Goal: Task Accomplishment & Management: Manage account settings

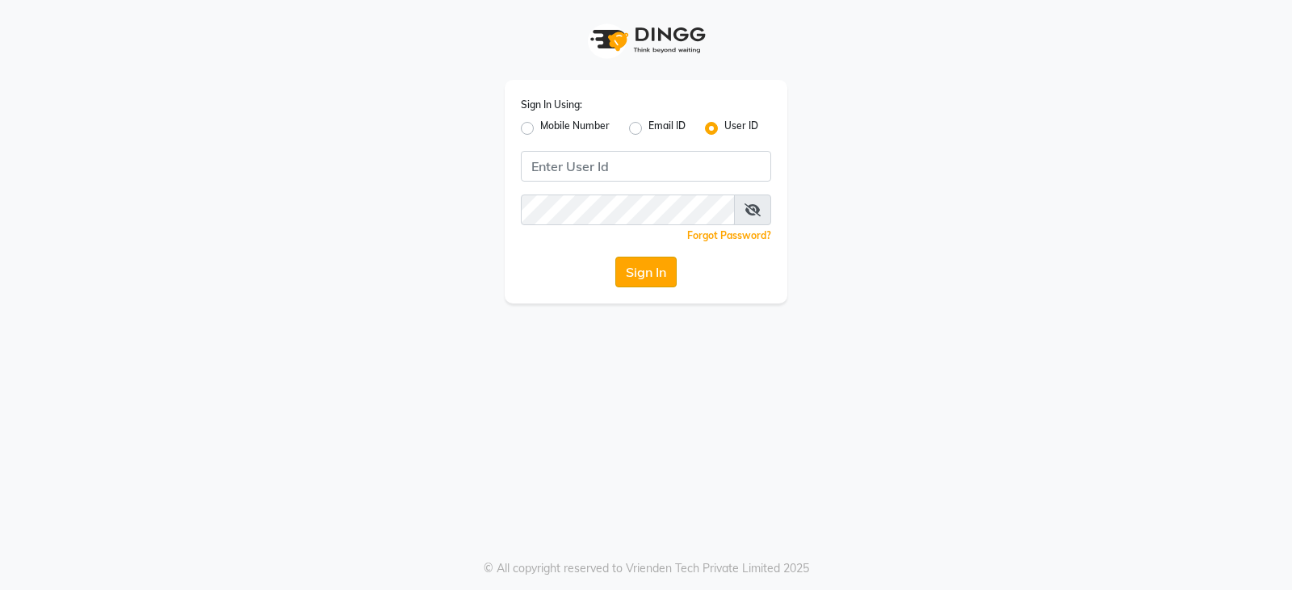
click at [651, 267] on button "Sign In" at bounding box center [645, 272] width 61 height 31
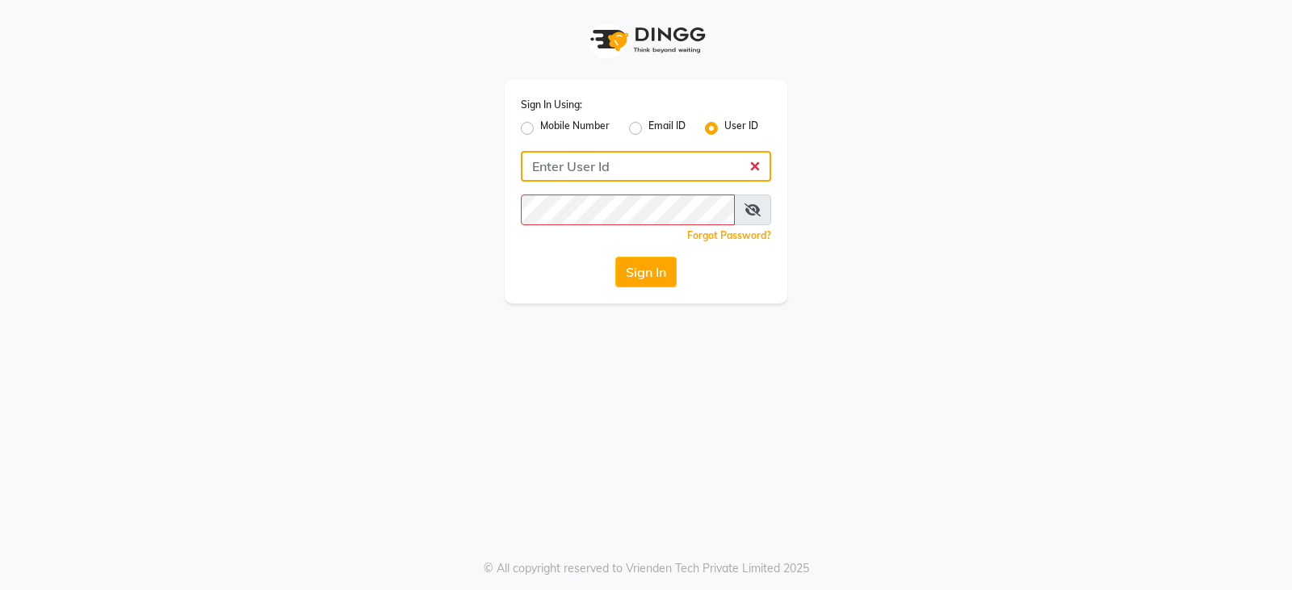
click at [616, 174] on input "Username" at bounding box center [646, 166] width 250 height 31
click at [606, 192] on div "Sign In Using: Mobile Number Email ID User ID Remember me Forgot Password? Sign…" at bounding box center [646, 192] width 283 height 224
click at [608, 157] on input "Username" at bounding box center [646, 166] width 250 height 31
click at [611, 170] on input "Username" at bounding box center [646, 166] width 250 height 31
paste input "tumblesalon"
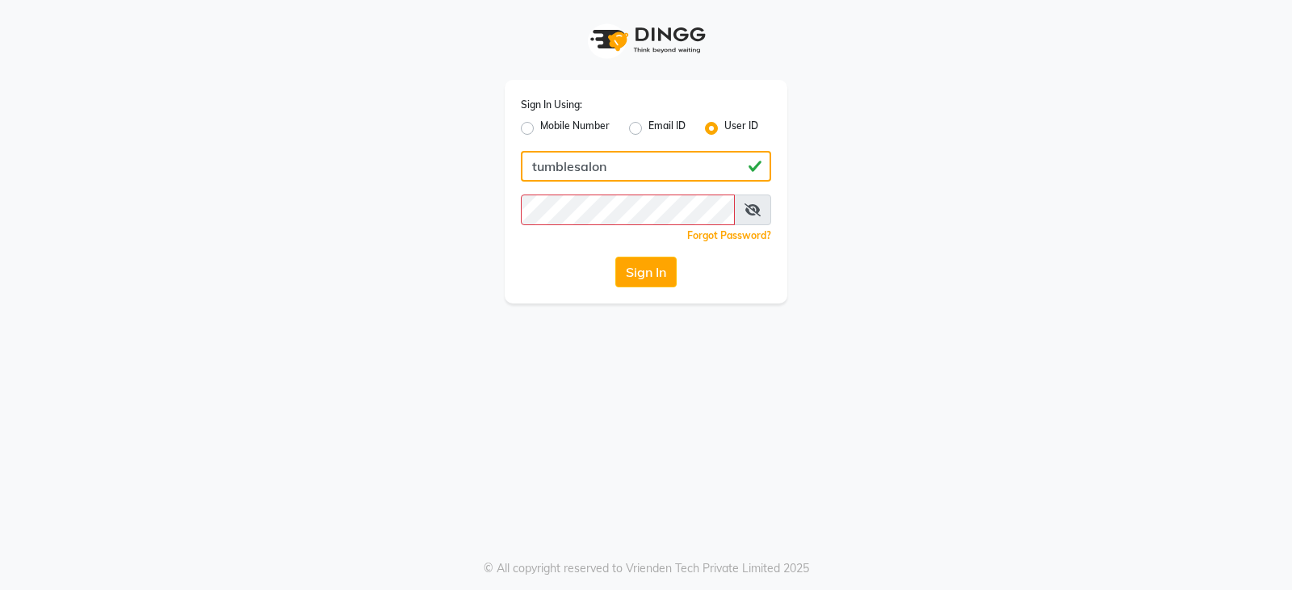
type input "tumblesalon"
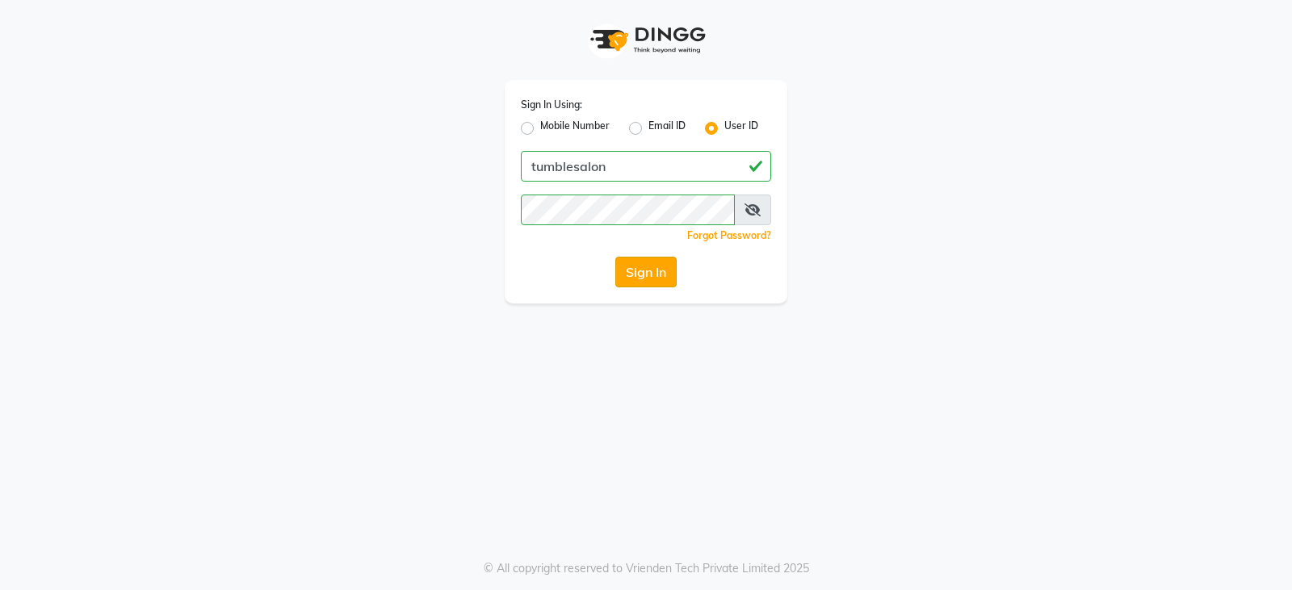
click at [626, 281] on button "Sign In" at bounding box center [645, 272] width 61 height 31
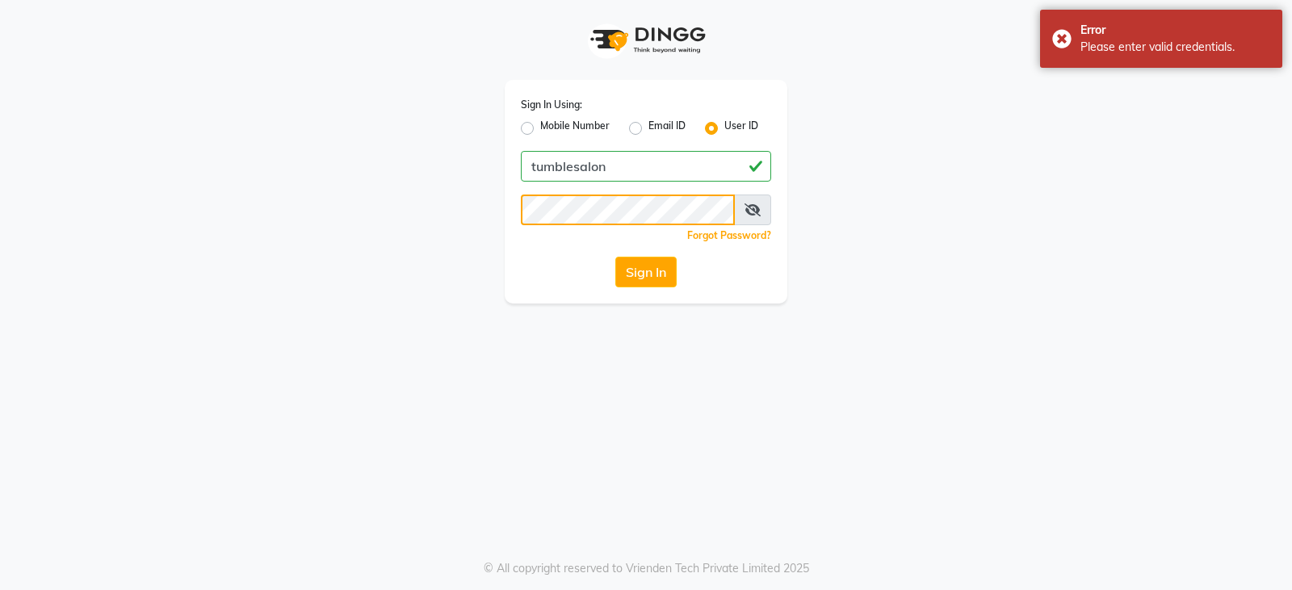
click at [414, 224] on div "Sign In Using: Mobile Number Email ID User ID tumblesalon Remember me Forgot Pa…" at bounding box center [646, 152] width 920 height 304
click at [653, 277] on button "Sign In" at bounding box center [645, 272] width 61 height 31
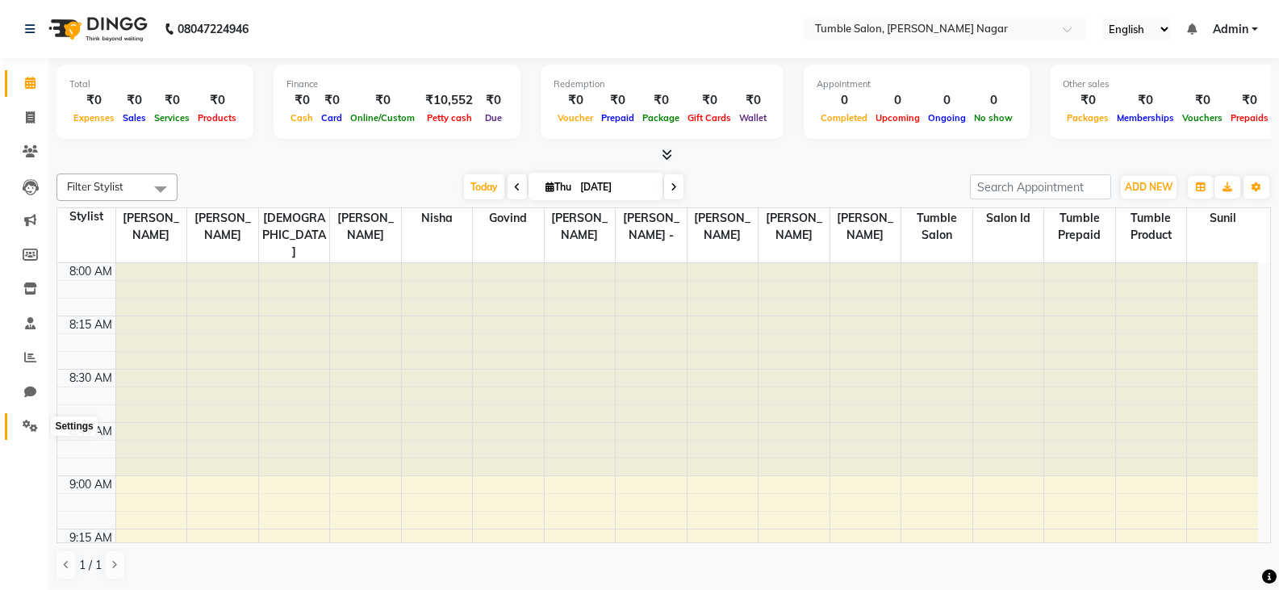
click at [28, 431] on icon at bounding box center [30, 426] width 15 height 12
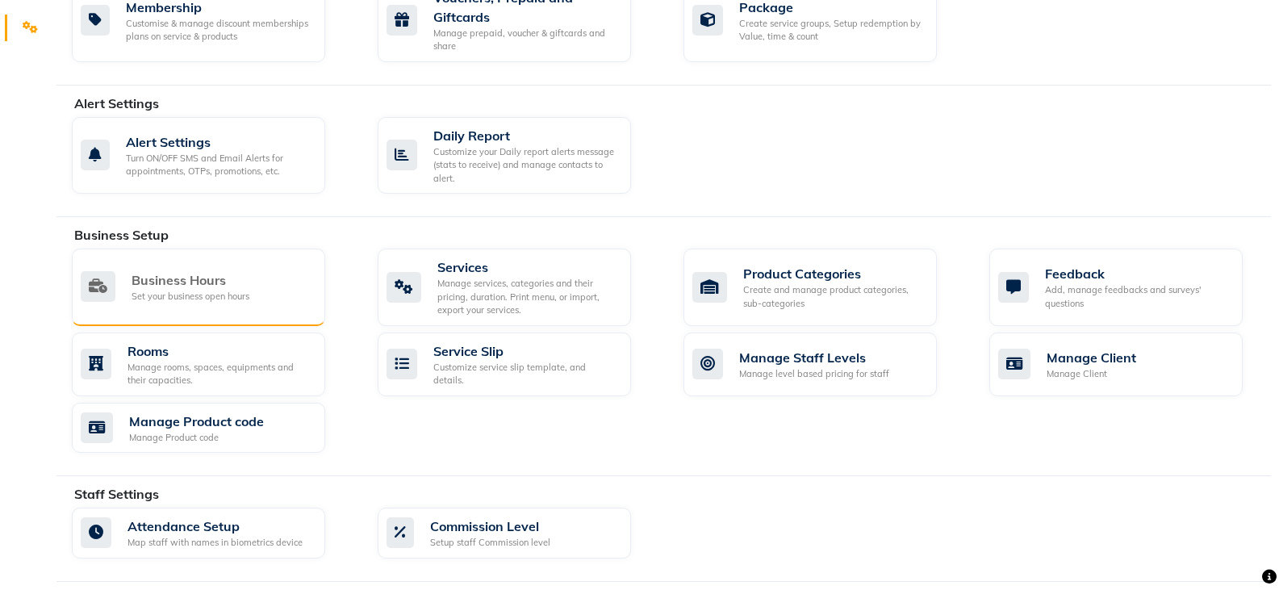
scroll to position [404, 0]
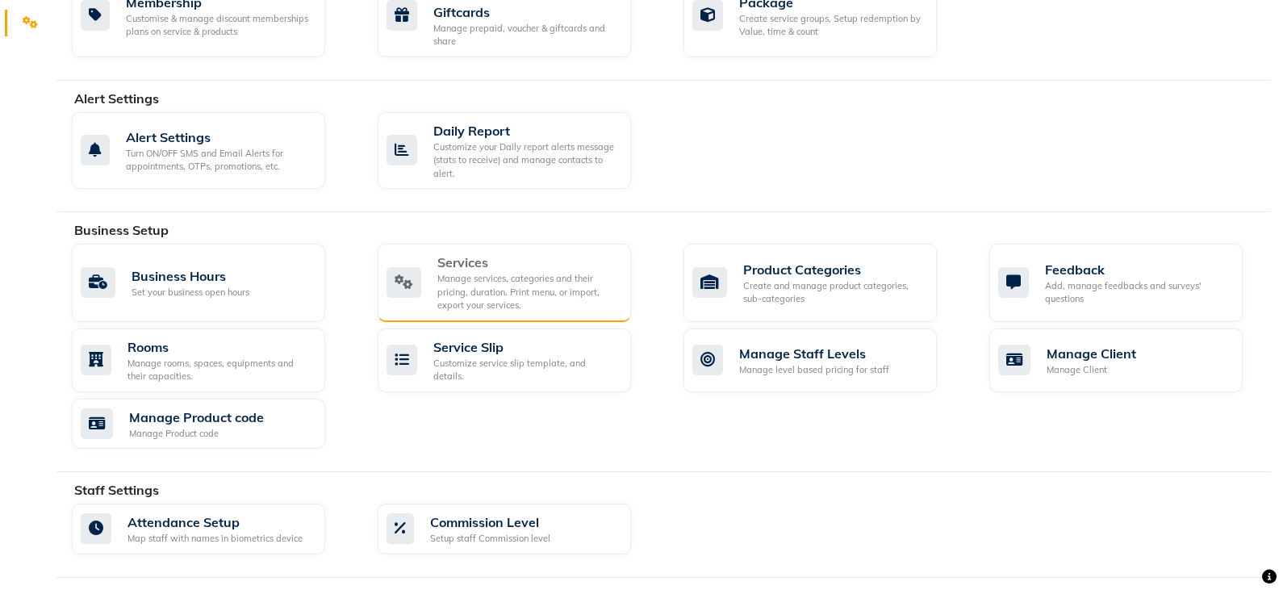
click at [546, 295] on div "Manage services, categories and their pricing, duration. Print menu, or import,…" at bounding box center [528, 292] width 181 height 40
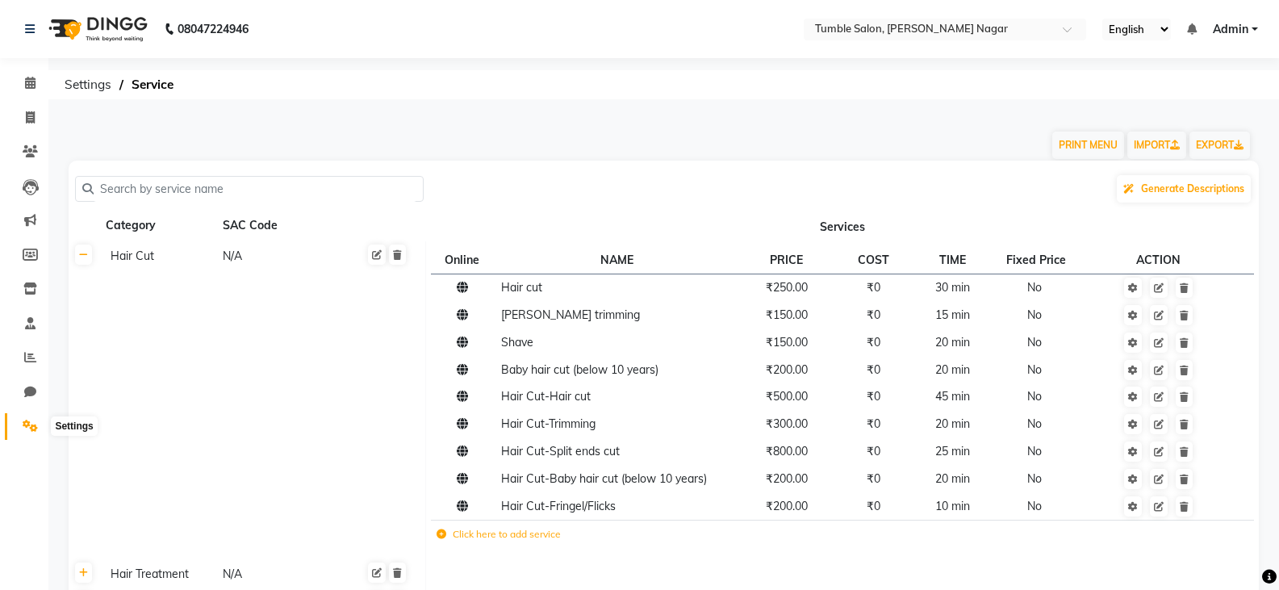
click at [20, 427] on span at bounding box center [30, 426] width 28 height 19
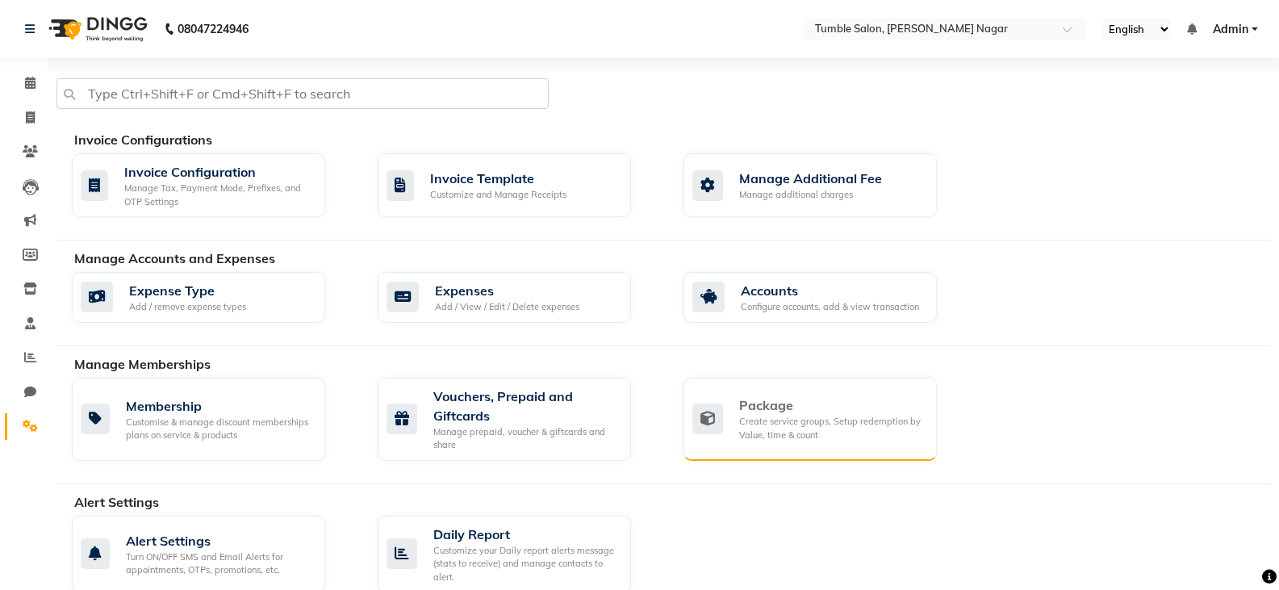
click at [817, 391] on div "Package Create service groups, Setup redemption by Value, time & count" at bounding box center [810, 419] width 253 height 83
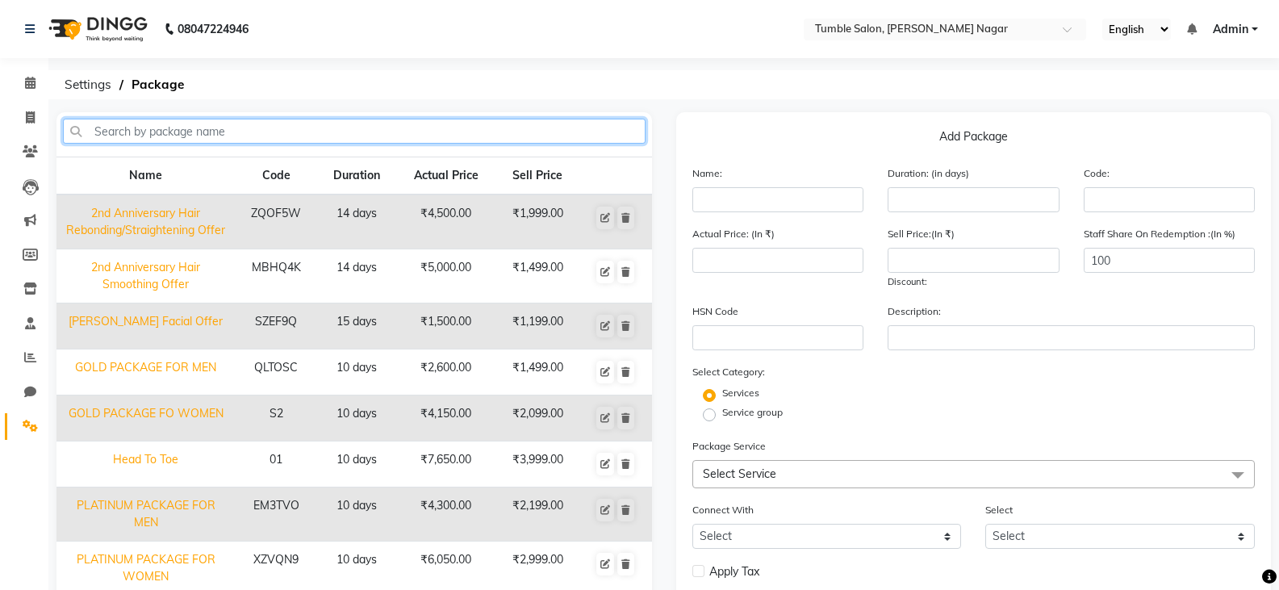
click at [280, 129] on input "text" at bounding box center [354, 131] width 583 height 25
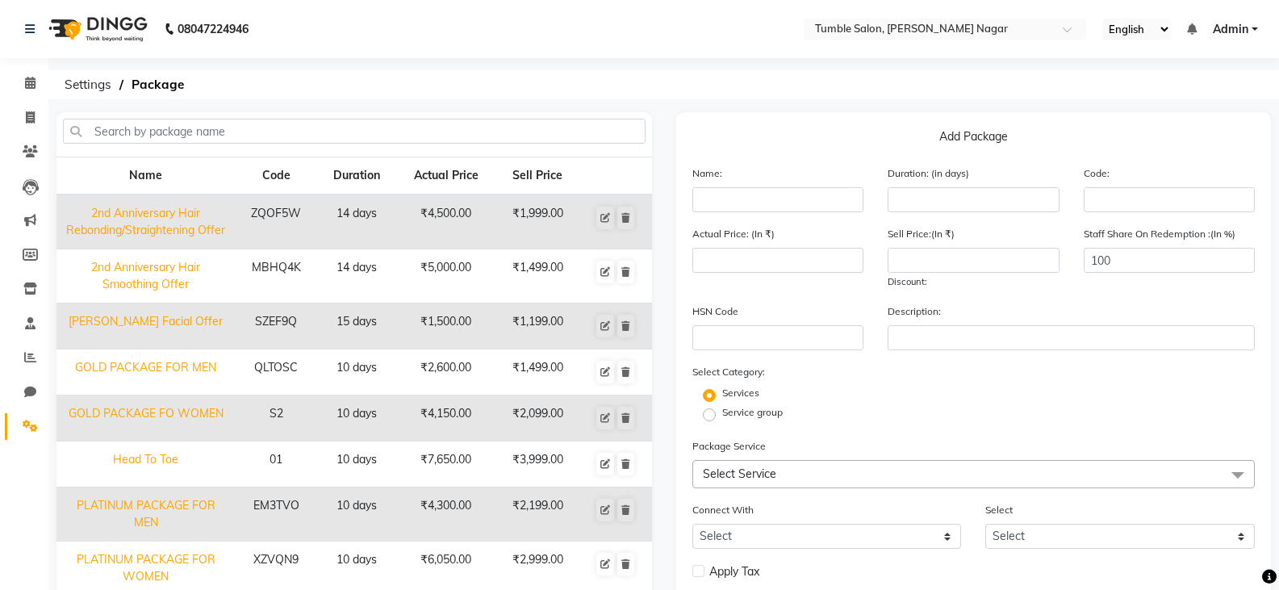
drag, startPoint x: 819, startPoint y: 184, endPoint x: 808, endPoint y: 195, distance: 15.4
click at [819, 185] on div "Name:" at bounding box center [778, 189] width 196 height 48
click at [808, 195] on input "text" at bounding box center [779, 199] width 172 height 25
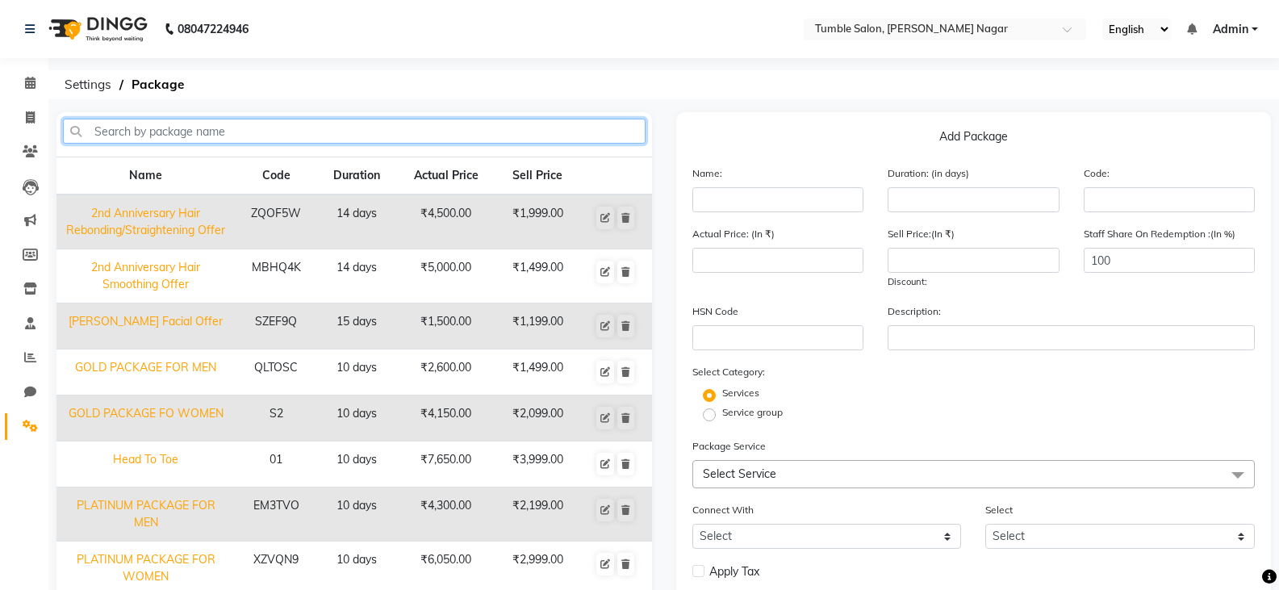
click at [278, 134] on input "text" at bounding box center [354, 131] width 583 height 25
type input "hair spa"
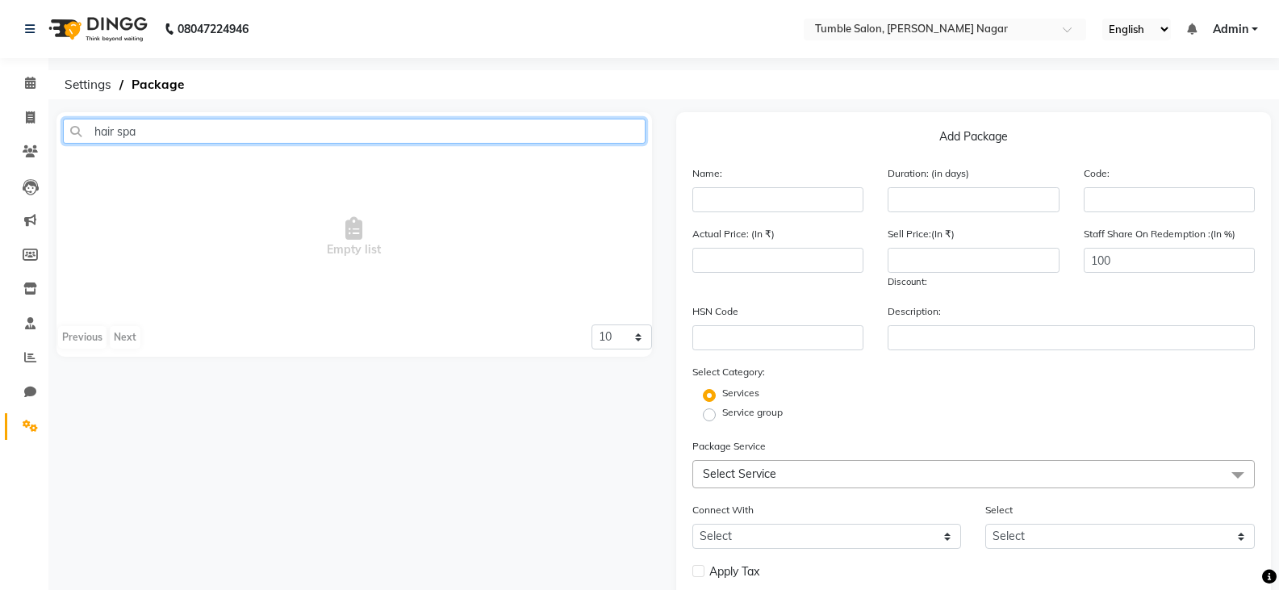
drag, startPoint x: 258, startPoint y: 132, endPoint x: 46, endPoint y: 110, distance: 212.7
click at [46, 110] on app-home "08047224946 Select Location × Tumble Salon, [PERSON_NAME] Nagar English ENGLISH…" at bounding box center [639, 341] width 1279 height 682
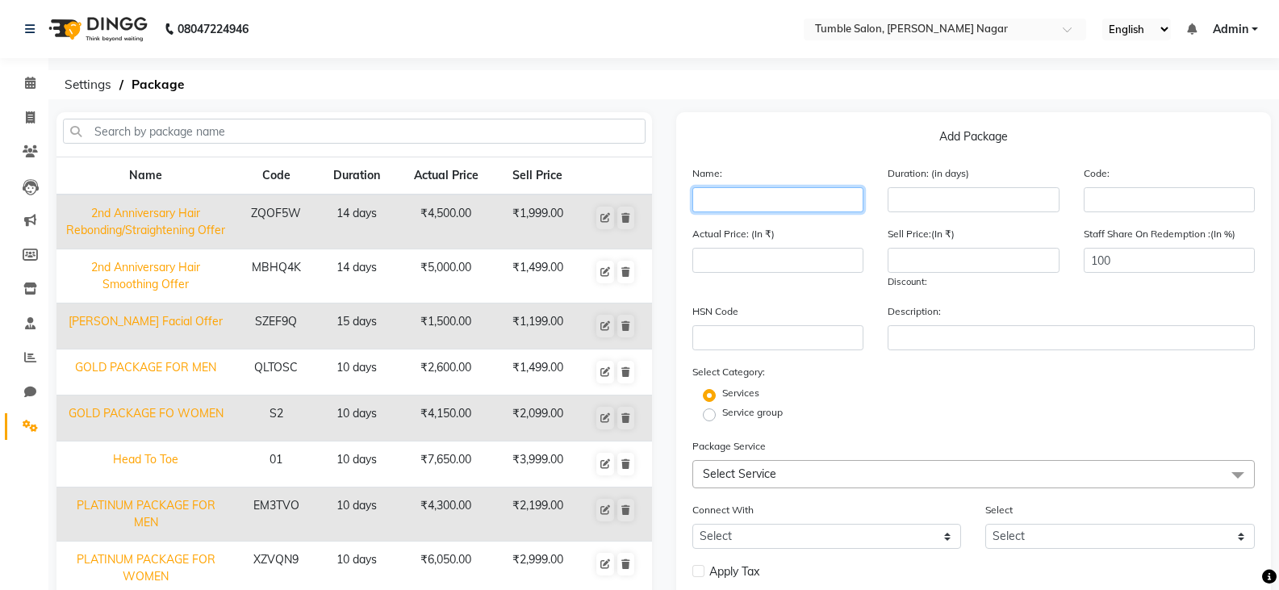
click at [743, 207] on input "text" at bounding box center [779, 199] width 172 height 25
paste input "Admin@2025"
drag, startPoint x: 807, startPoint y: 203, endPoint x: 659, endPoint y: 212, distance: 148.8
click at [659, 212] on div "Name Code Duration Actual Price Sell Price 2nd Anniversary Hair Rebonding/Strai…" at bounding box center [663, 429] width 1239 height 635
paste input "Hair Spa Package - Any Length"
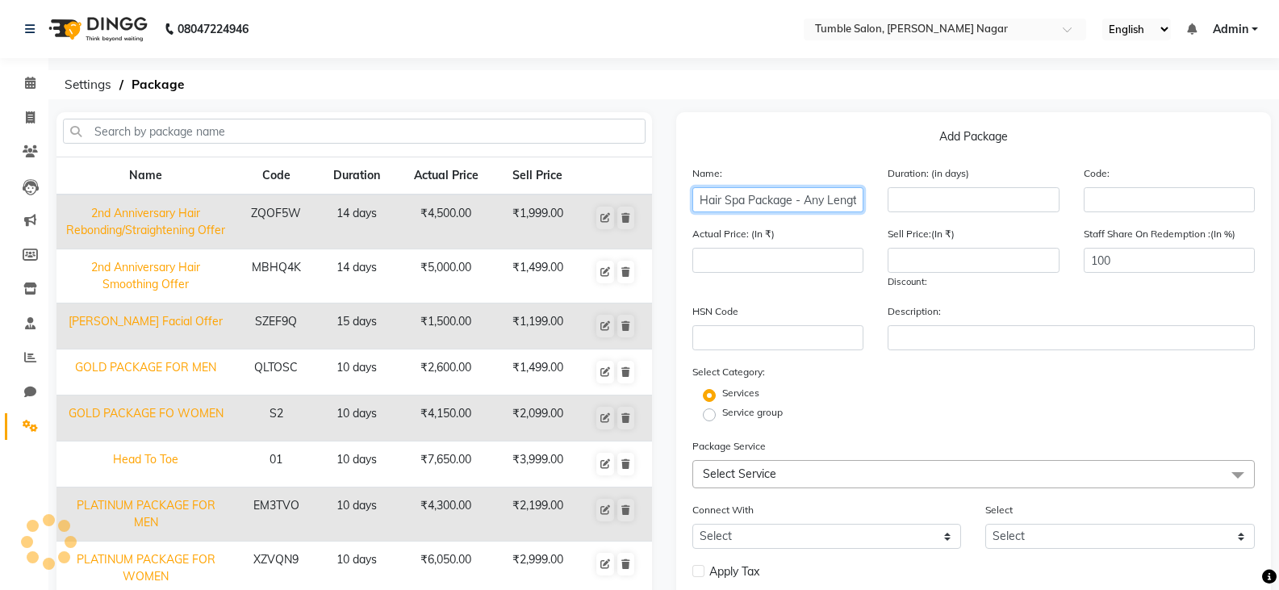
scroll to position [0, 7]
type input "Hair Spa Package - Any Length"
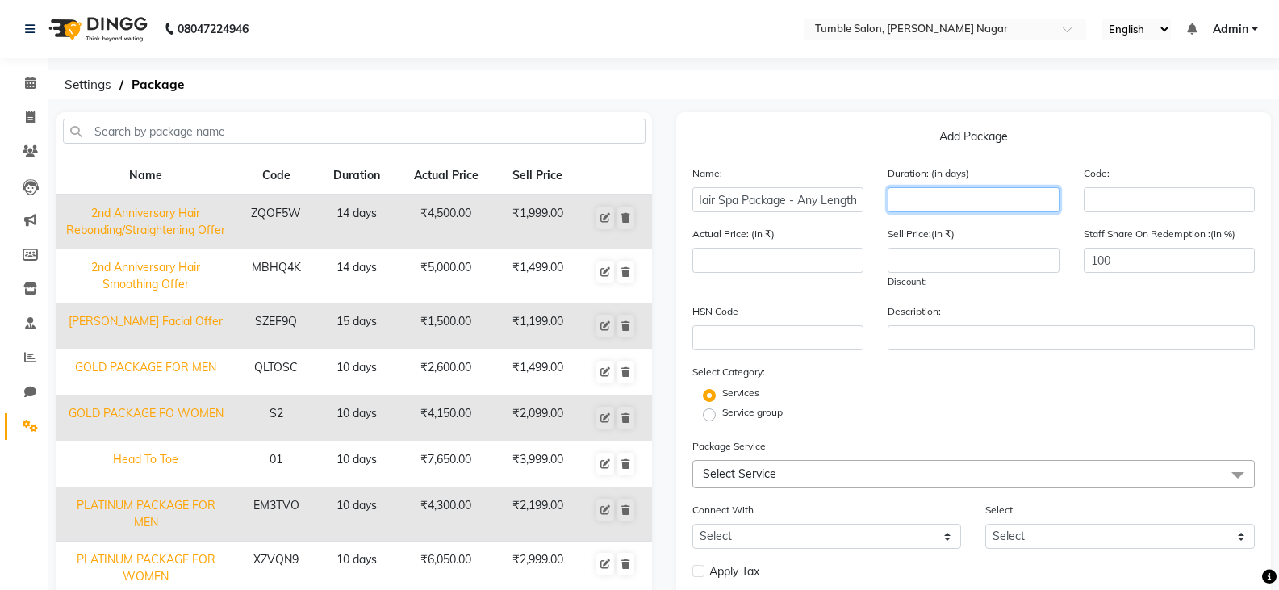
scroll to position [0, 0]
click at [940, 197] on input "number" at bounding box center [974, 199] width 172 height 25
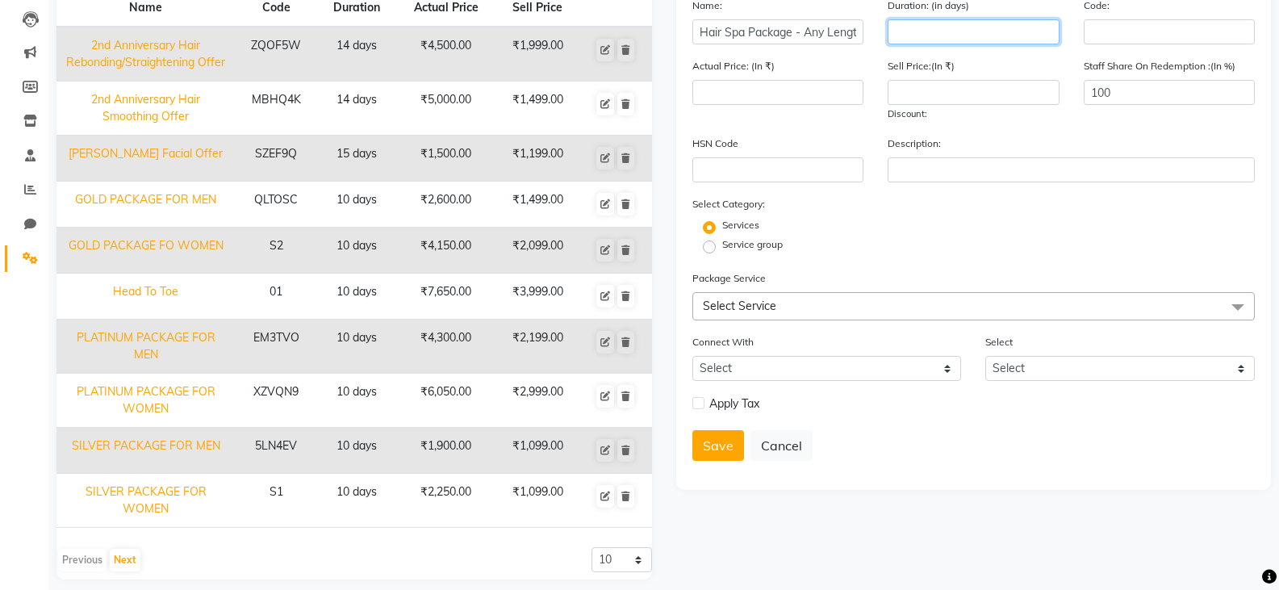
scroll to position [182, 0]
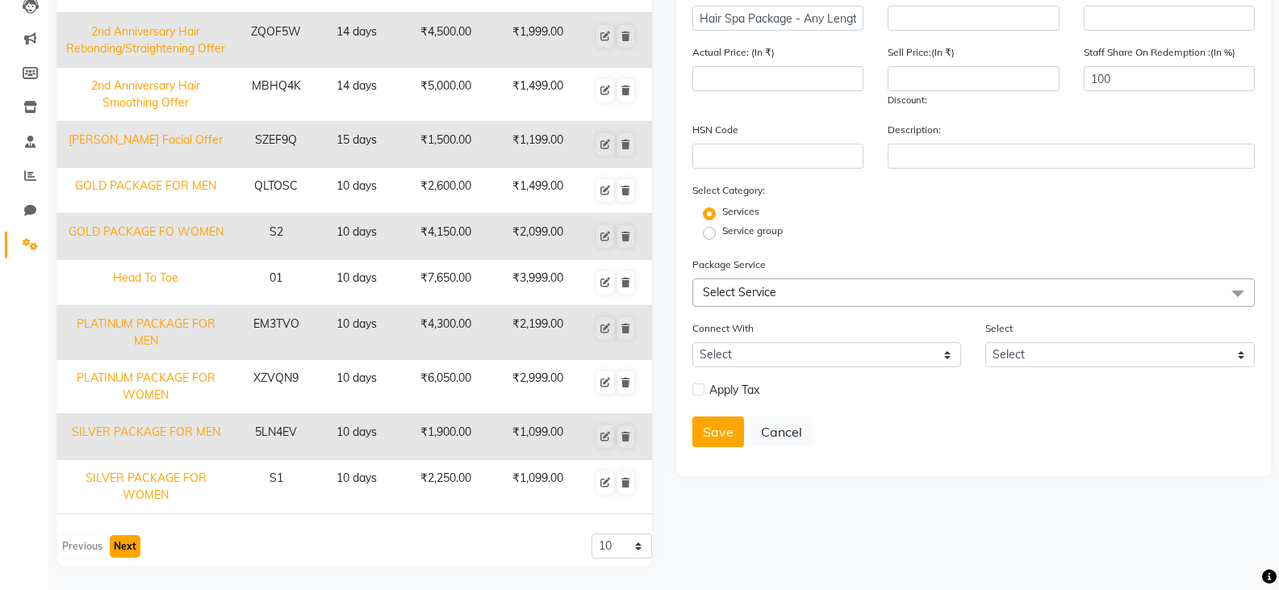
click at [125, 548] on button "Next" at bounding box center [125, 546] width 31 height 23
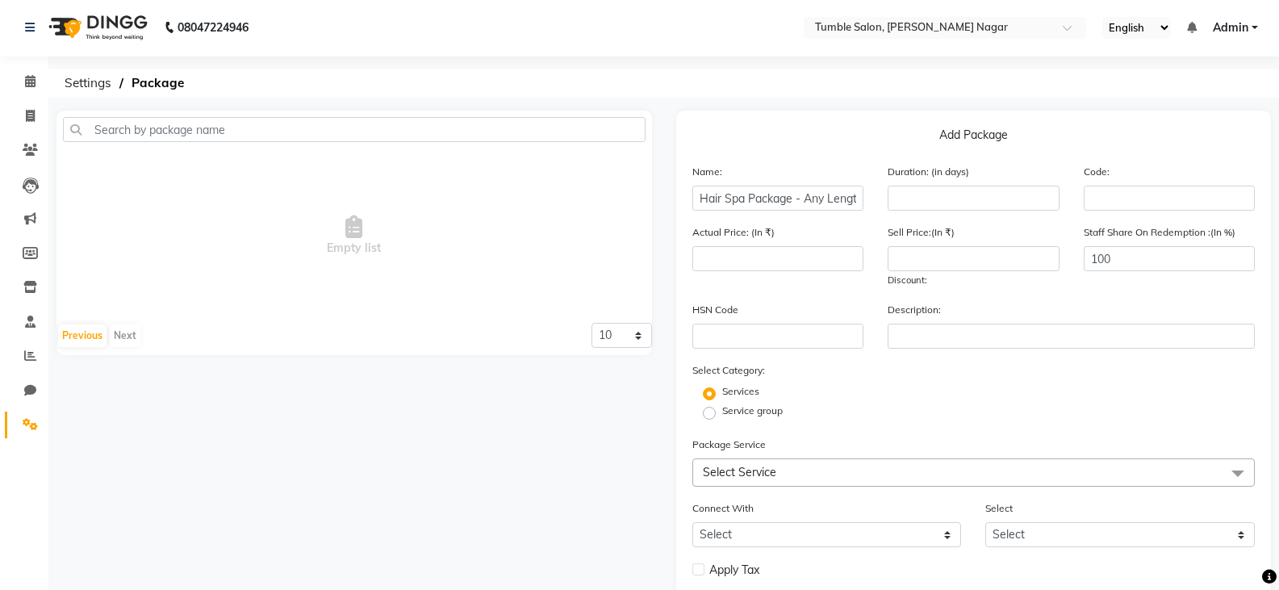
scroll to position [0, 0]
click at [71, 339] on button "Previous" at bounding box center [82, 337] width 48 height 23
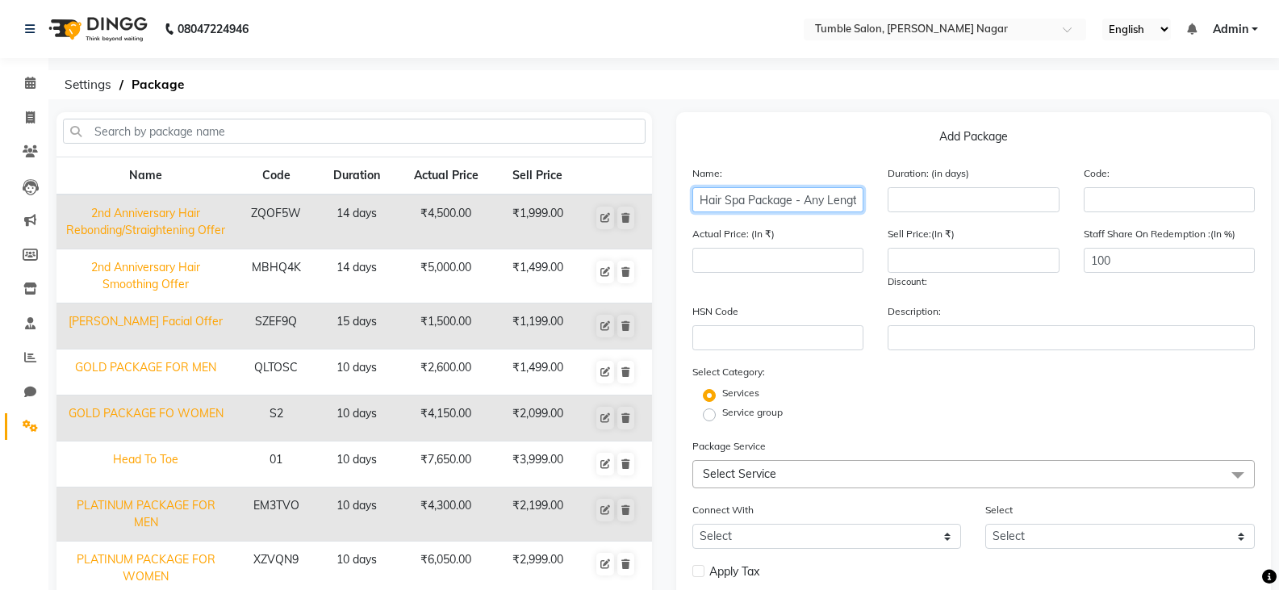
scroll to position [0, 7]
drag, startPoint x: 838, startPoint y: 198, endPoint x: 894, endPoint y: 193, distance: 55.9
click at [894, 193] on div "Name: Hair Spa Package - Any Length Duration: (in days) Code:" at bounding box center [974, 195] width 588 height 61
click at [803, 216] on div "Name: Hair Spa Package - Any Length Duration: (in days) Code:" at bounding box center [974, 195] width 588 height 61
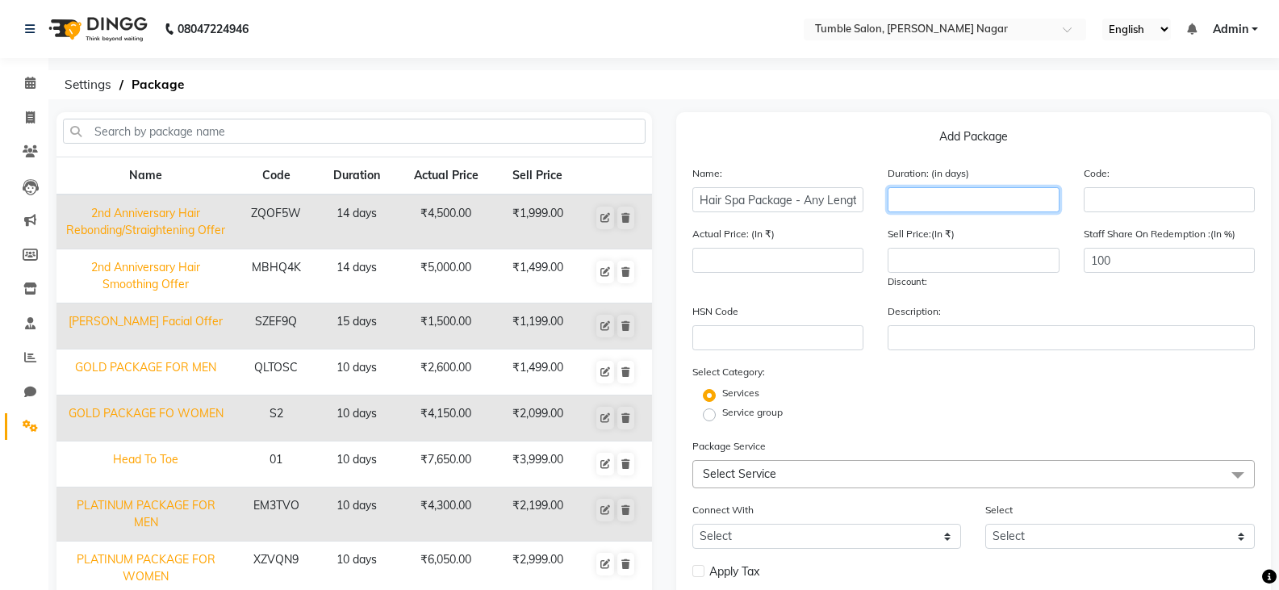
click at [942, 200] on input "number" at bounding box center [974, 199] width 172 height 25
click at [987, 203] on input "number" at bounding box center [974, 199] width 172 height 25
type input "30"
click at [1022, 232] on div "Sell Price:(In ₹) Discount:" at bounding box center [974, 257] width 196 height 65
click at [1124, 185] on div "Code:" at bounding box center [1170, 189] width 196 height 48
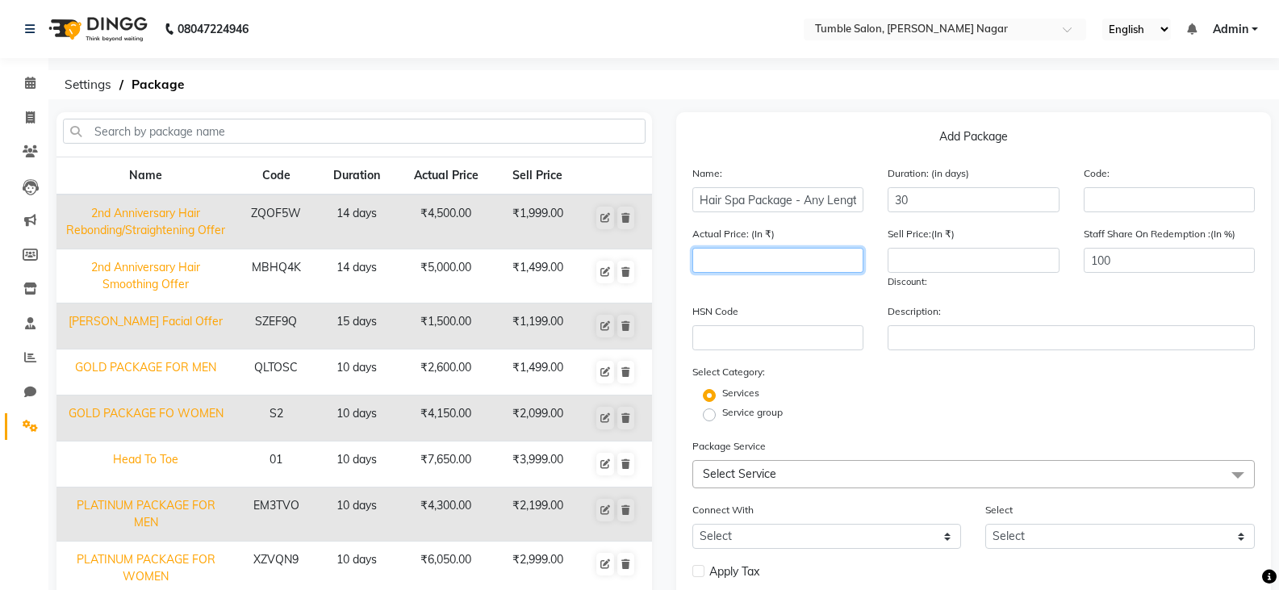
click at [760, 262] on input "number" at bounding box center [779, 260] width 172 height 25
drag, startPoint x: 743, startPoint y: 258, endPoint x: 669, endPoint y: 278, distance: 77.0
click at [670, 278] on div "Add Package Name: Hair Spa Package - Any Length Duration: (in days) 30 Code: Ac…" at bounding box center [974, 429] width 620 height 635
type input "1"
type input "1200"
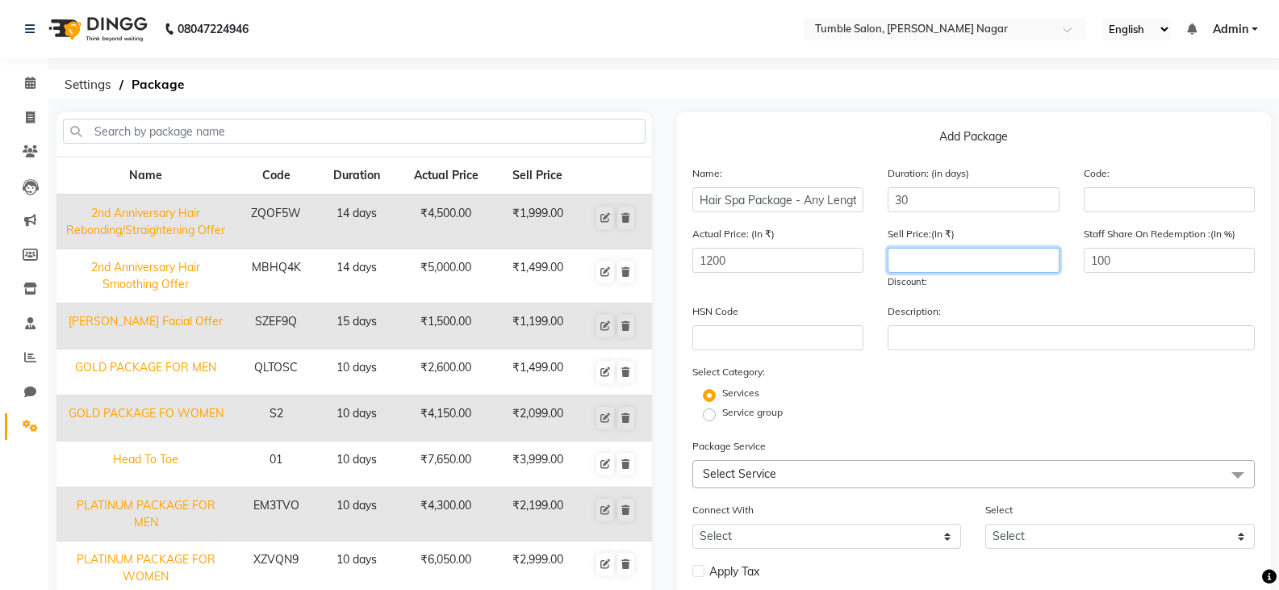
click at [983, 263] on input "number" at bounding box center [974, 260] width 172 height 25
type input "999"
click at [1017, 293] on div "Actual Price: (In ₹) 1200 Sell Price:(In ₹) 999 Discount: 16.75 % Staff Share O…" at bounding box center [974, 263] width 588 height 77
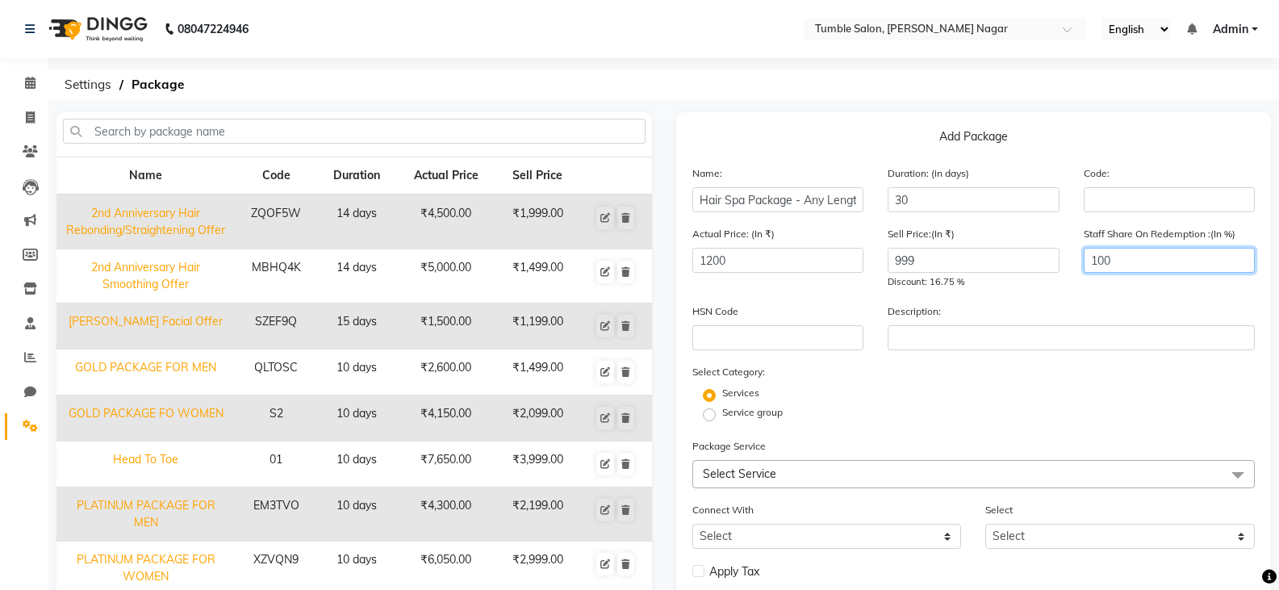
drag, startPoint x: 1148, startPoint y: 261, endPoint x: 1061, endPoint y: 271, distance: 87.0
click at [1061, 271] on div "Actual Price: (In ₹) 1200 Sell Price:(In ₹) 999 Discount: 16.75 % Staff Share O…" at bounding box center [974, 263] width 588 height 77
type input "41"
click at [1045, 293] on div "Actual Price: (In ₹) 1200 Sell Price:(In ₹) 999 Discount: 16.75 % Staff Share O…" at bounding box center [974, 263] width 588 height 77
click at [801, 341] on input "text" at bounding box center [779, 337] width 172 height 25
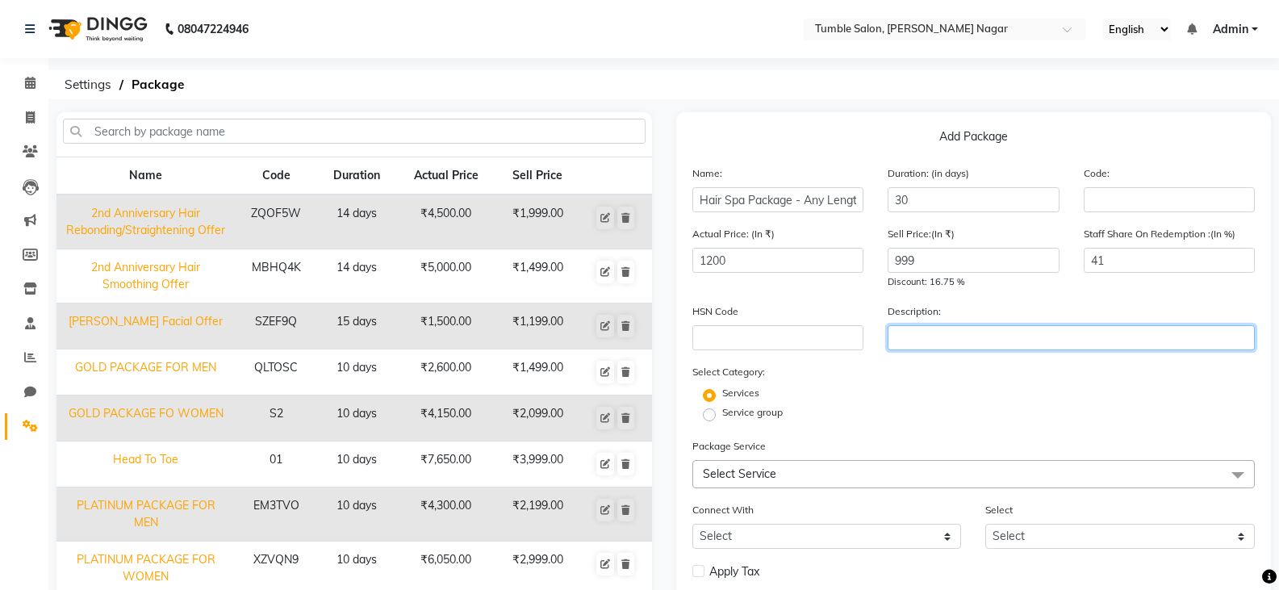
click at [969, 345] on input "text" at bounding box center [1071, 337] width 367 height 25
paste input "Hair Spa Package - Any Length"
type input "Hair Spa Package - Any Length@999"
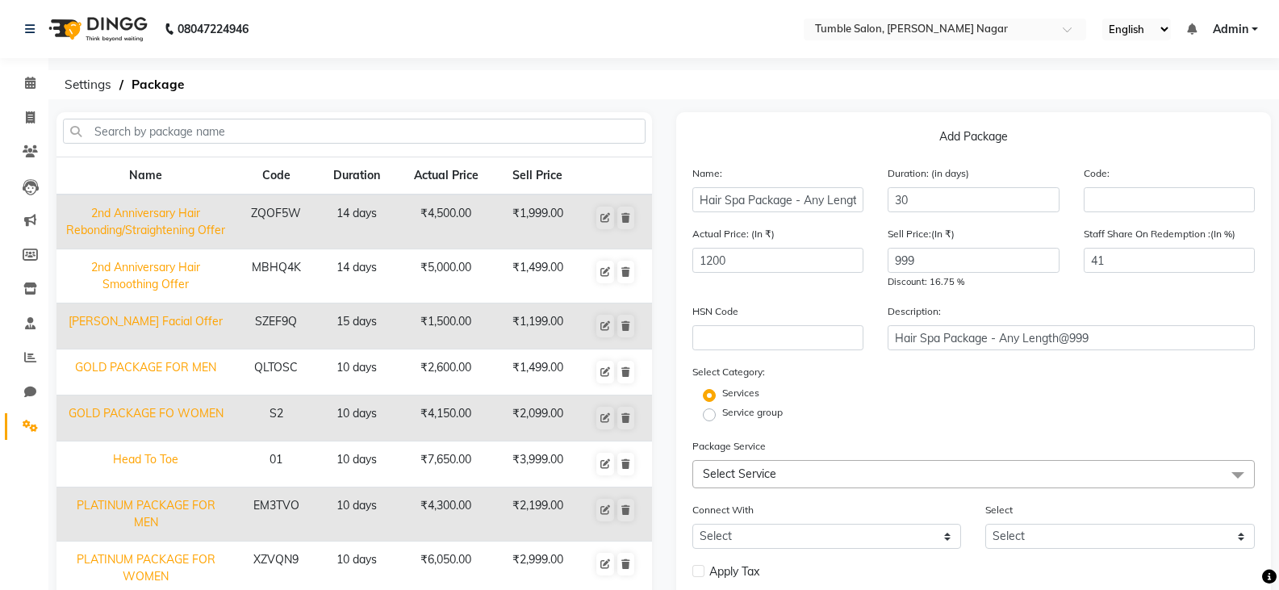
click at [999, 377] on div "Select Category: Services Service group" at bounding box center [974, 393] width 563 height 61
drag, startPoint x: 699, startPoint y: 203, endPoint x: 887, endPoint y: 182, distance: 189.2
click at [887, 182] on div "Name: Hair Spa Package - Any Length Duration: (in days) 30 Code:" at bounding box center [974, 195] width 588 height 61
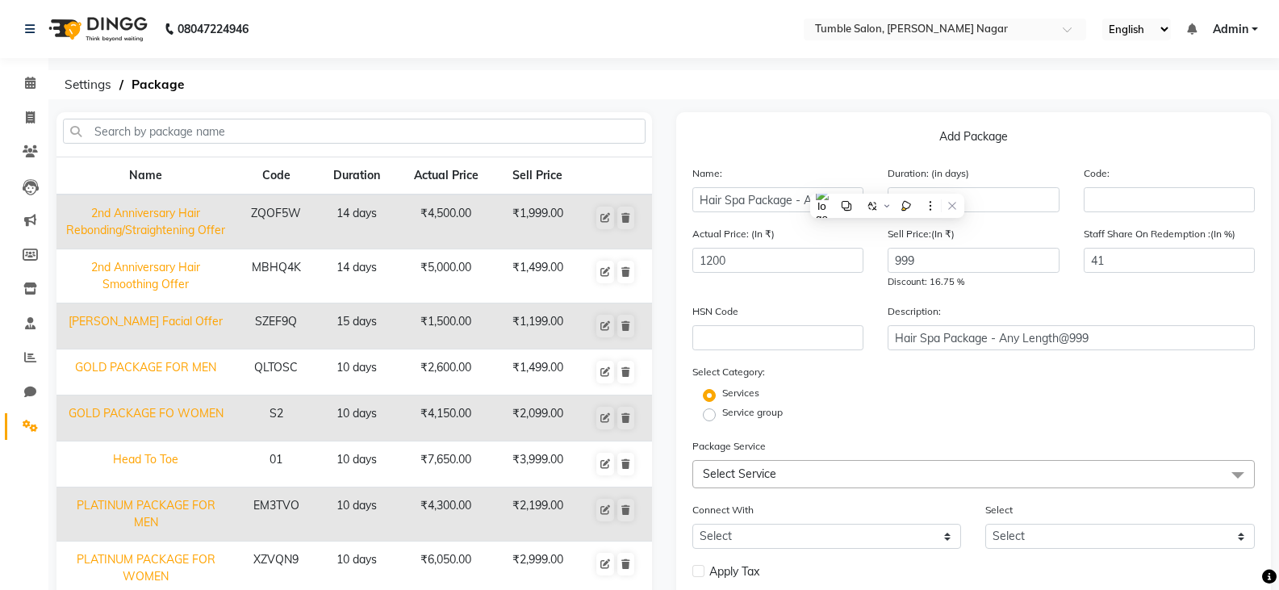
click at [871, 209] on html "08047224946 Select Location × Tumble Salon, [PERSON_NAME] Nagar English ENGLISH…" at bounding box center [639, 295] width 1279 height 590
click at [1133, 203] on input "text" at bounding box center [1170, 199] width 172 height 25
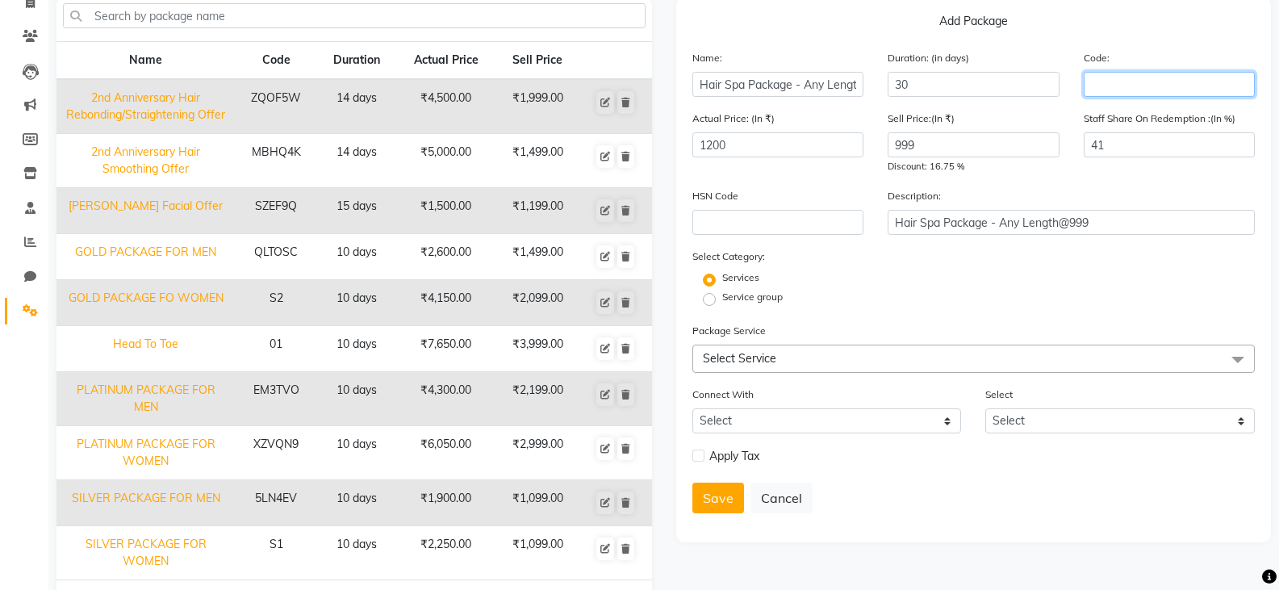
scroll to position [161, 0]
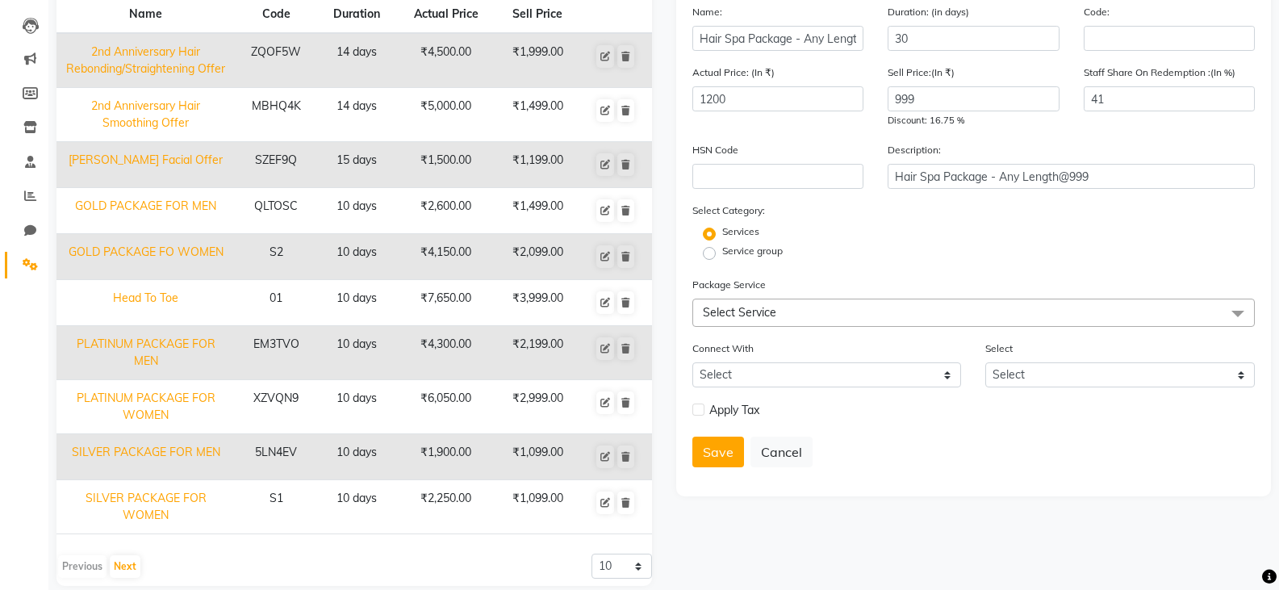
click at [777, 322] on span "Select Service" at bounding box center [974, 313] width 563 height 28
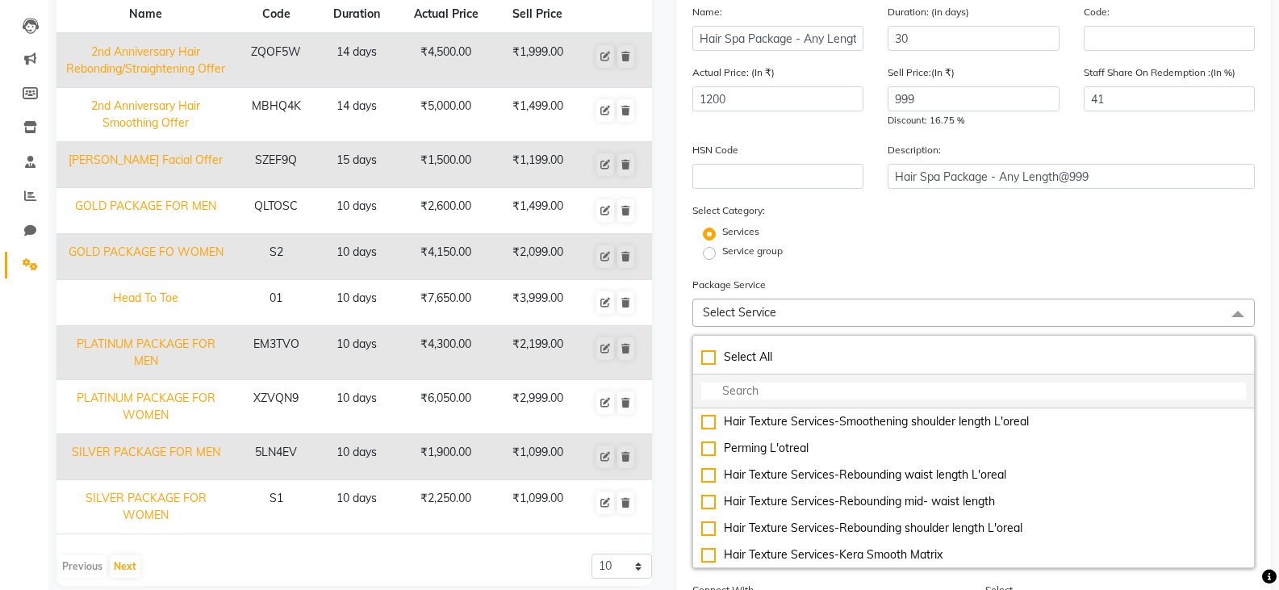
click at [764, 392] on input "multiselect-search" at bounding box center [974, 391] width 546 height 17
type input "hai"
checkbox input "true"
type input "hai"
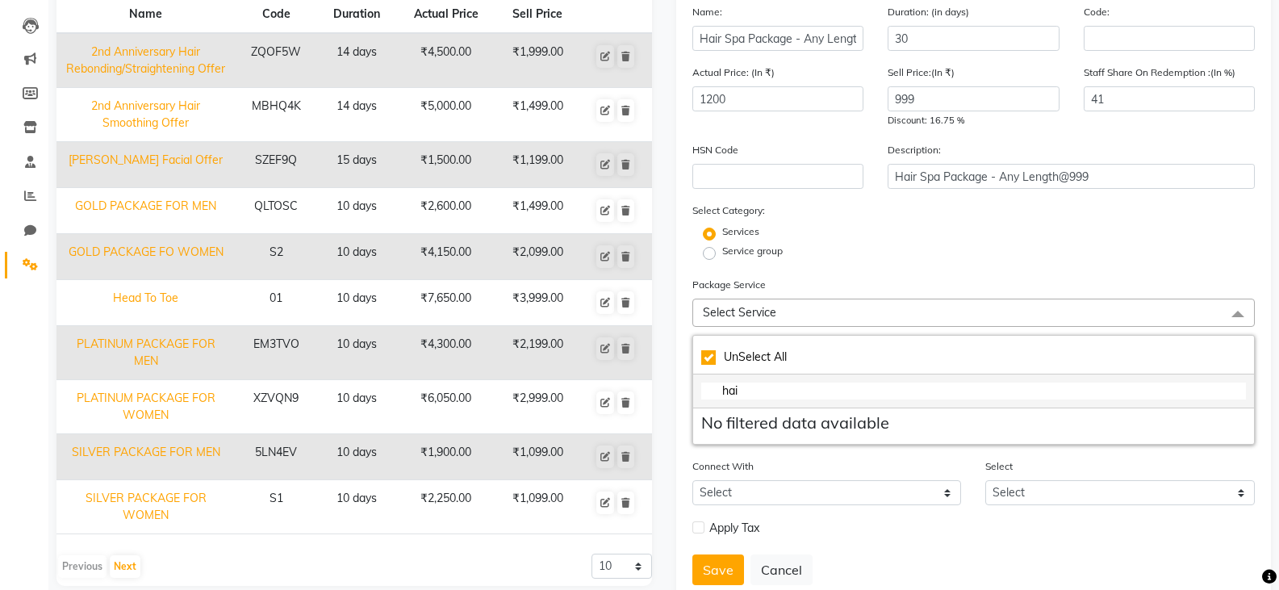
checkbox input "false"
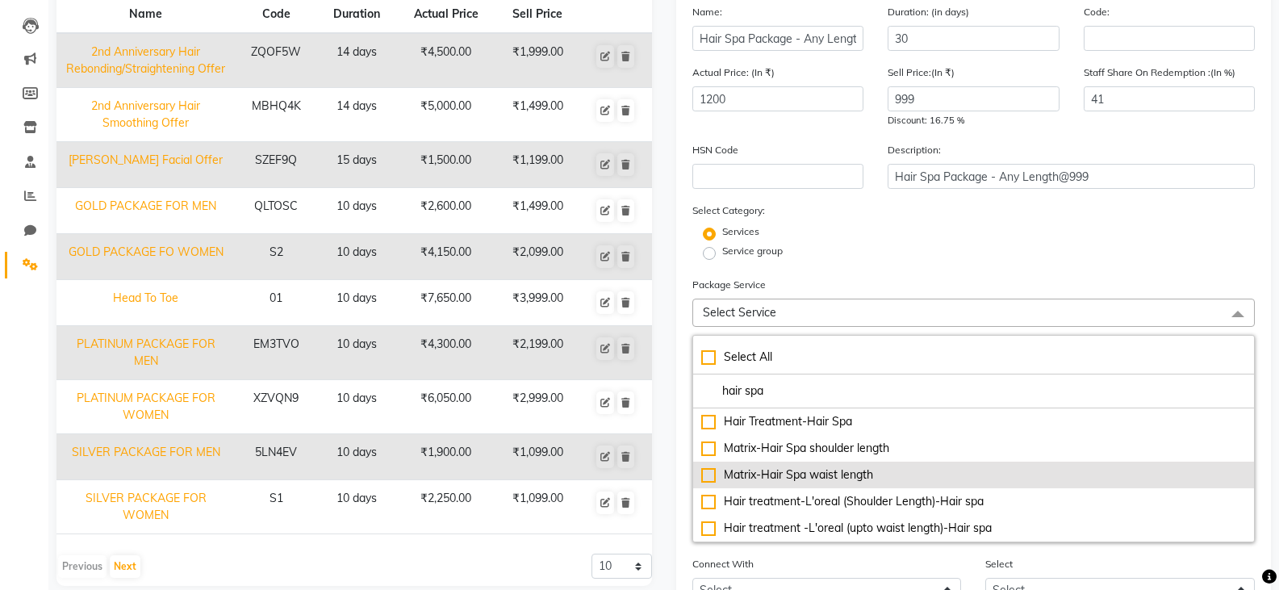
type input "hair spa"
click at [826, 477] on div "Matrix-Hair Spa waist length" at bounding box center [974, 475] width 546 height 17
checkbox input "true"
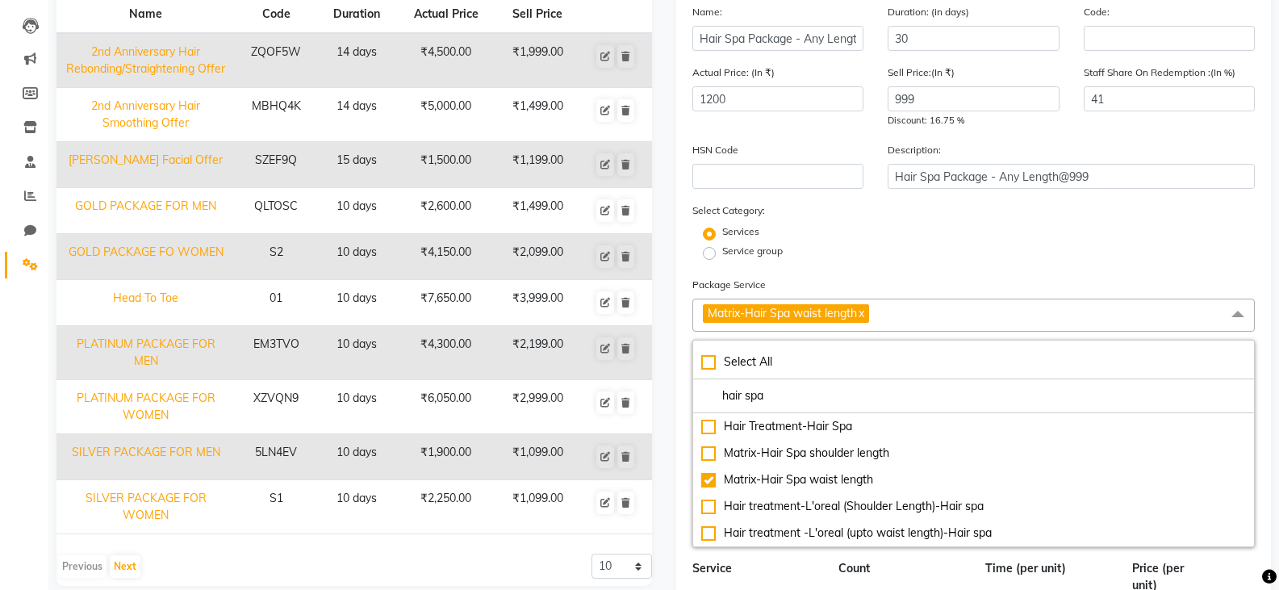
click at [984, 256] on div "Service group" at bounding box center [974, 253] width 588 height 19
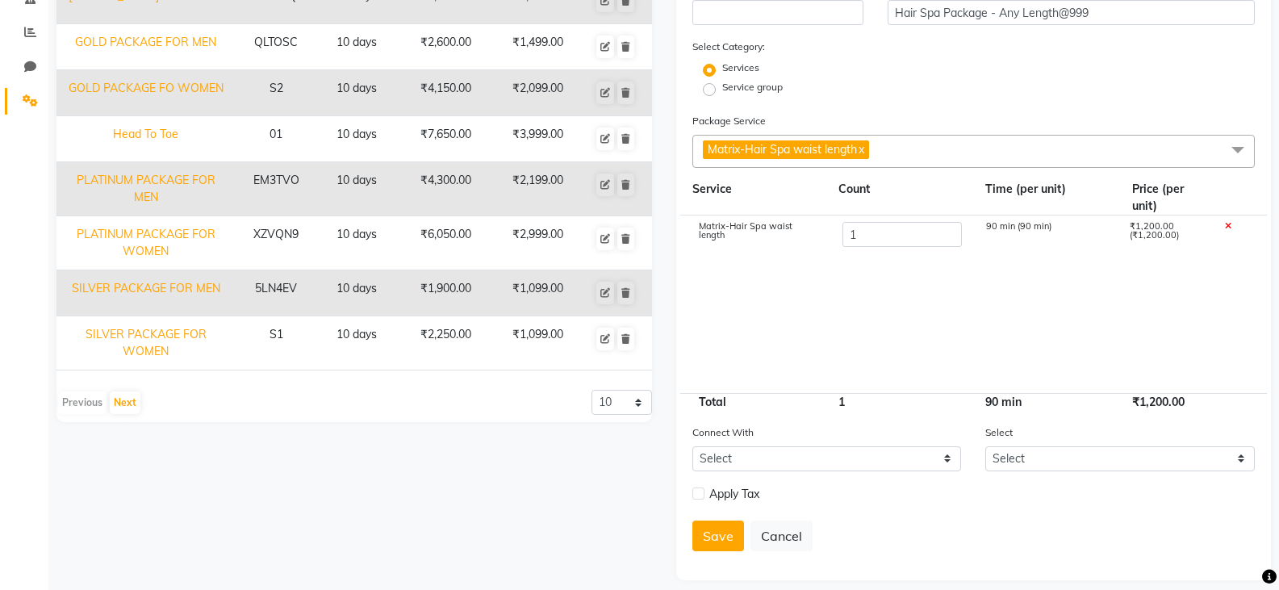
scroll to position [340, 0]
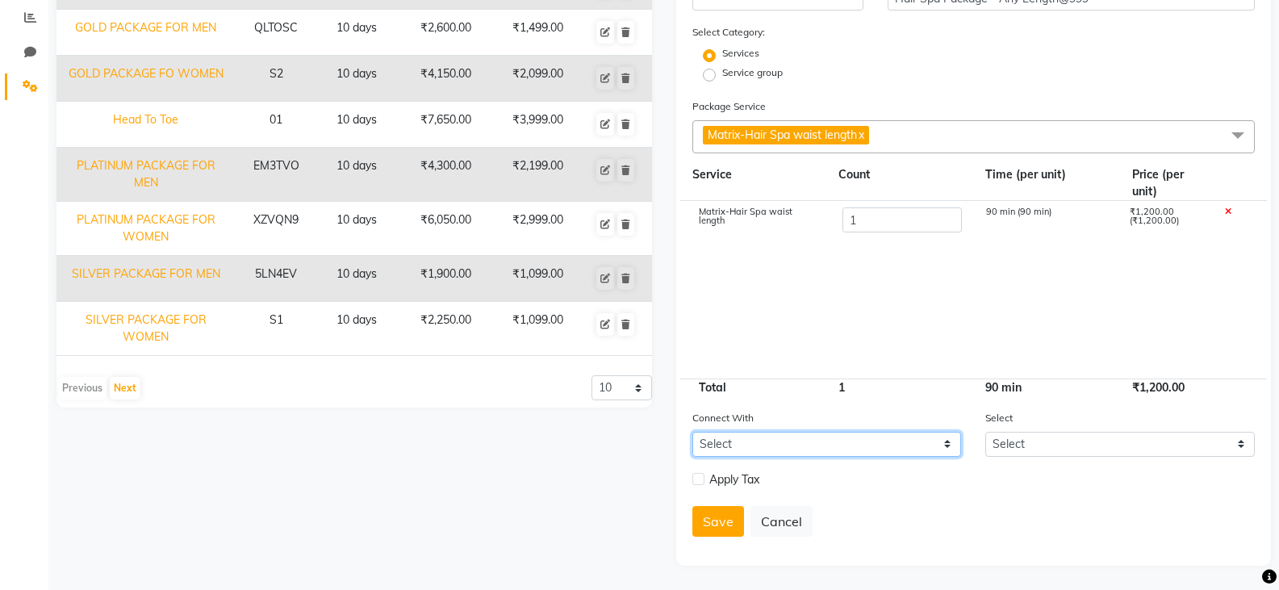
click at [813, 446] on select "Select Membership Prepaid Voucher" at bounding box center [828, 444] width 270 height 25
click at [810, 446] on select "Select Membership Prepaid Voucher" at bounding box center [828, 444] width 270 height 25
click at [811, 438] on select "Select Membership Prepaid Voucher" at bounding box center [828, 444] width 270 height 25
click at [1064, 463] on div "Connect With Select Membership Prepaid Voucher Select Select" at bounding box center [974, 439] width 588 height 61
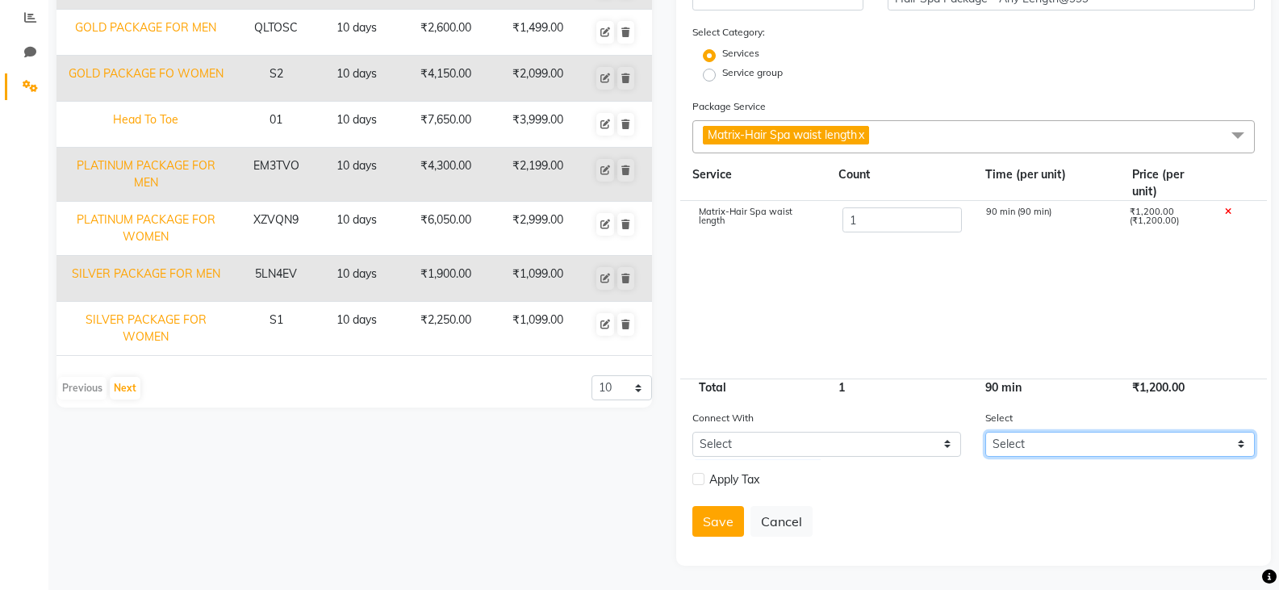
click at [1063, 451] on select "Select" at bounding box center [1121, 444] width 270 height 25
click at [1061, 445] on select "Select" at bounding box center [1121, 444] width 270 height 25
click at [702, 479] on label at bounding box center [699, 479] width 12 height 12
click at [702, 479] on input "checkbox" at bounding box center [698, 480] width 10 height 10
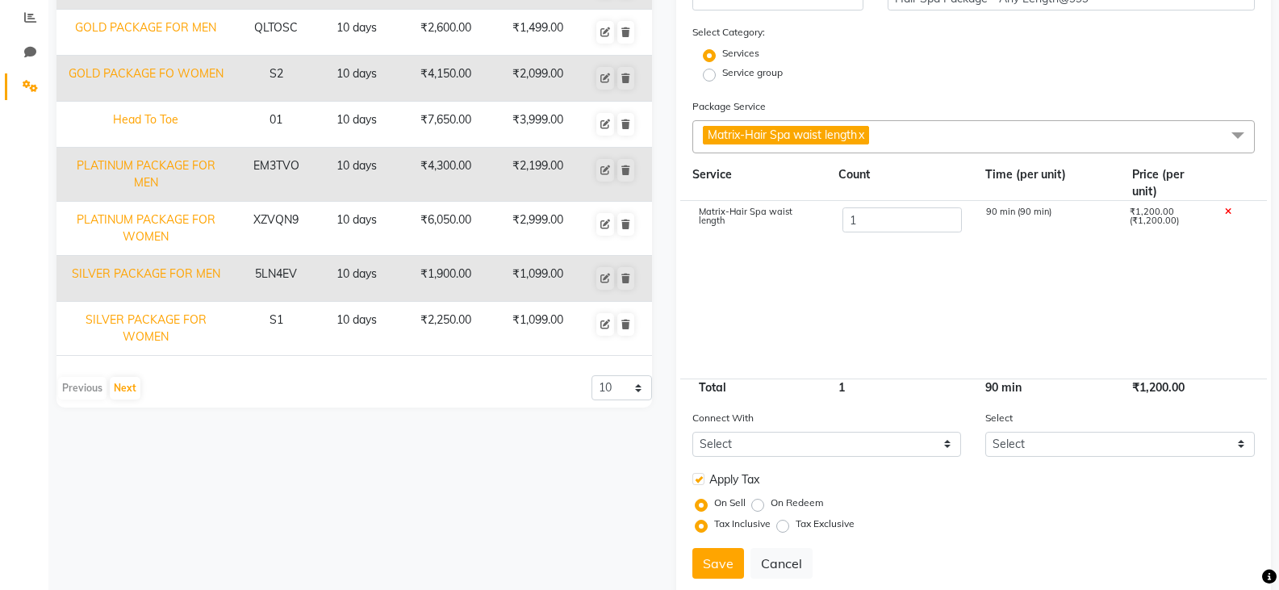
click at [696, 479] on label at bounding box center [699, 479] width 12 height 12
click at [696, 479] on input "checkbox" at bounding box center [698, 480] width 10 height 10
click at [696, 479] on label at bounding box center [699, 479] width 12 height 12
click at [696, 479] on input "checkbox" at bounding box center [698, 480] width 10 height 10
checkbox input "true"
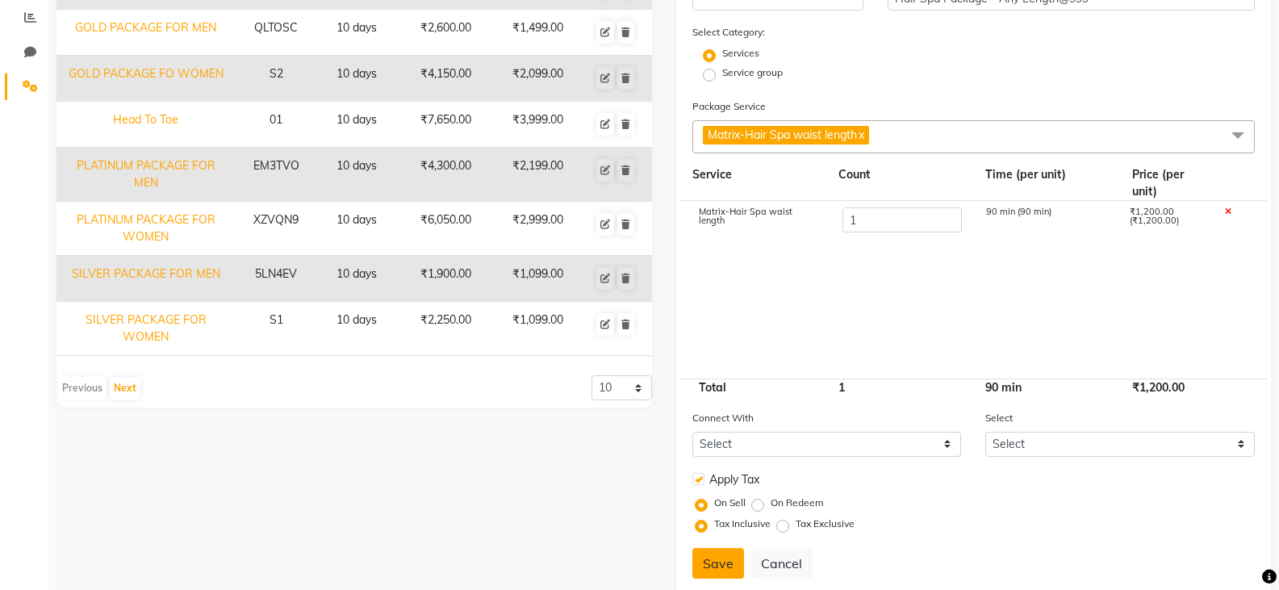
click at [712, 567] on button "Save" at bounding box center [719, 563] width 52 height 31
select select
checkbox input "false"
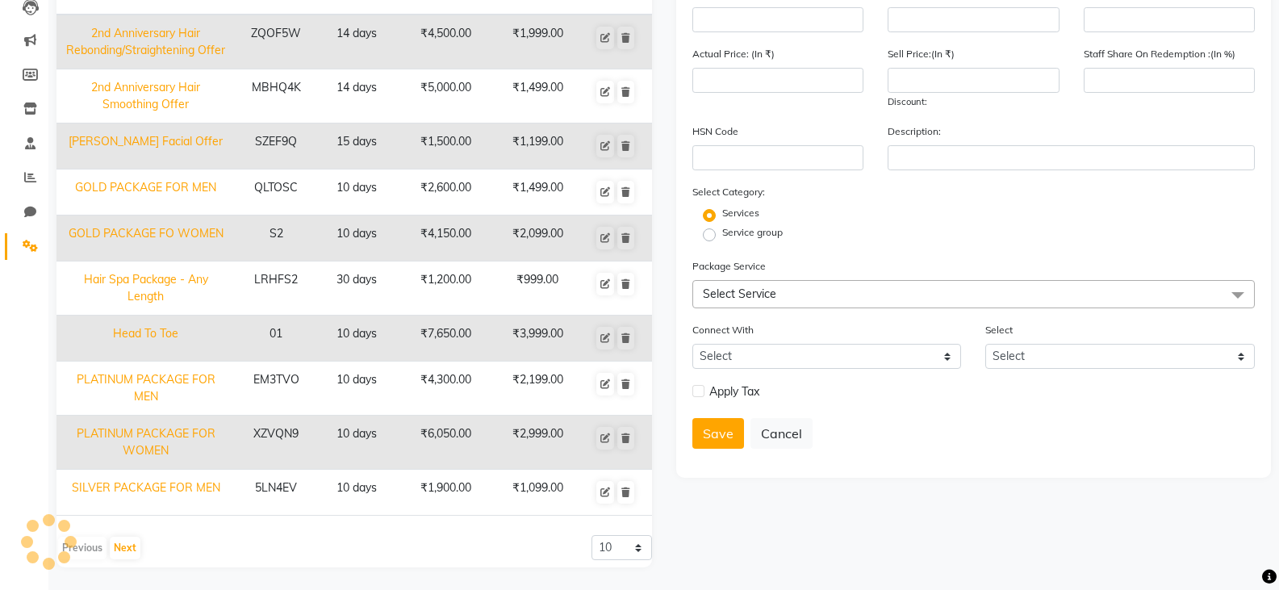
scroll to position [182, 0]
click at [129, 545] on button "Next" at bounding box center [125, 546] width 31 height 23
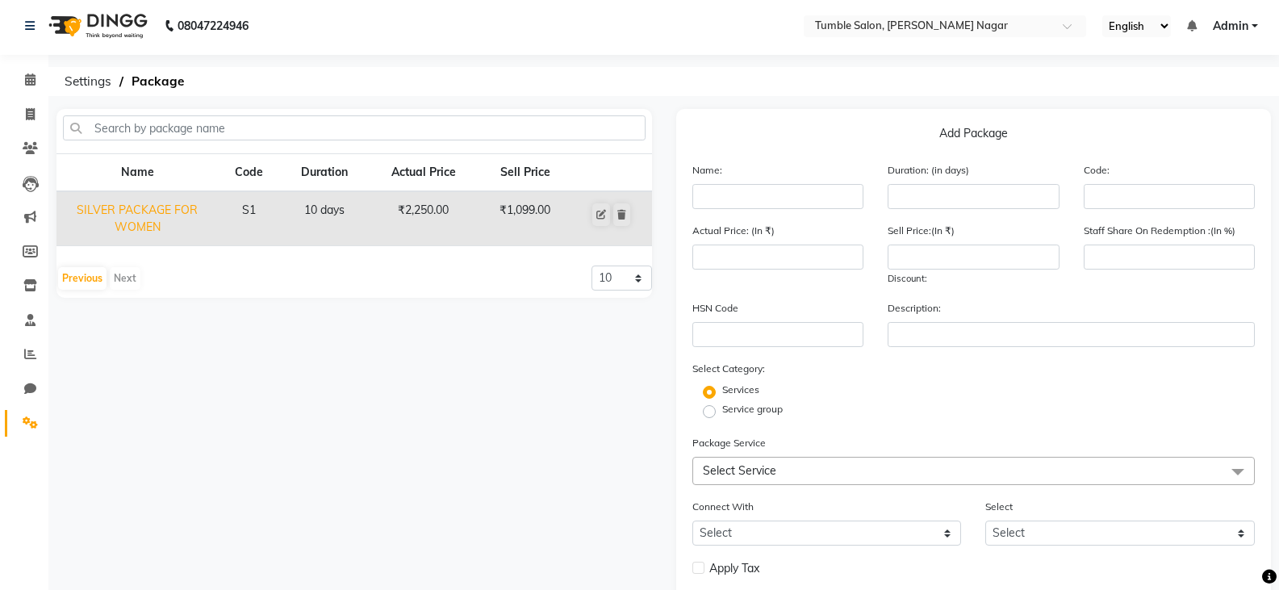
scroll to position [0, 0]
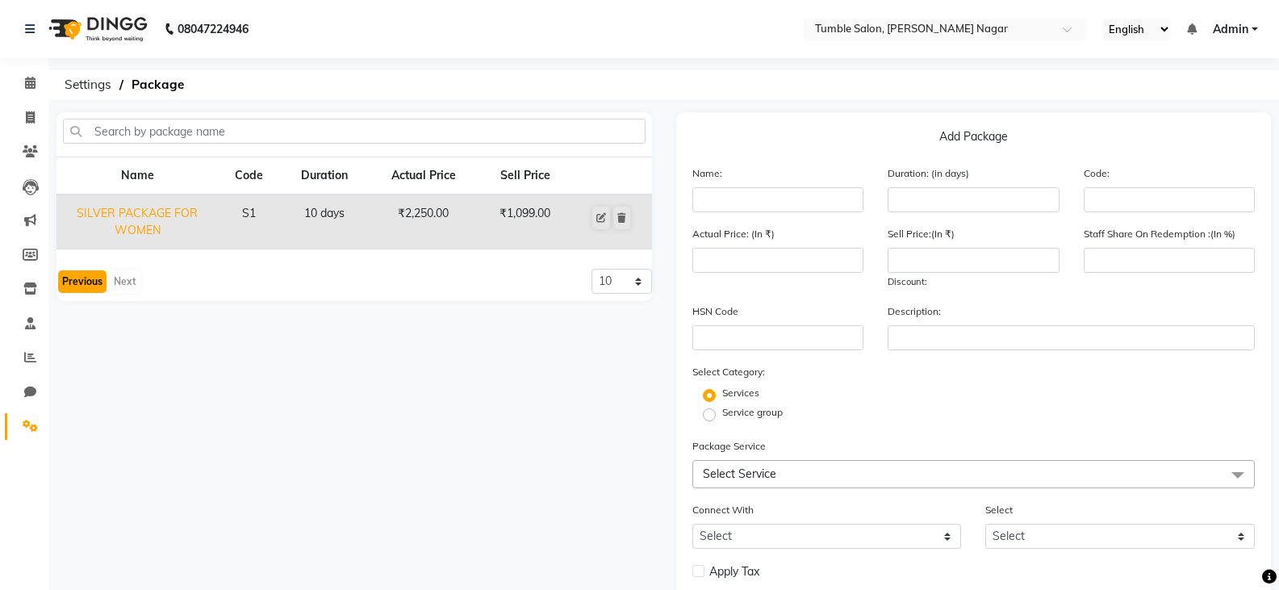
click at [97, 282] on button "Previous" at bounding box center [82, 281] width 48 height 23
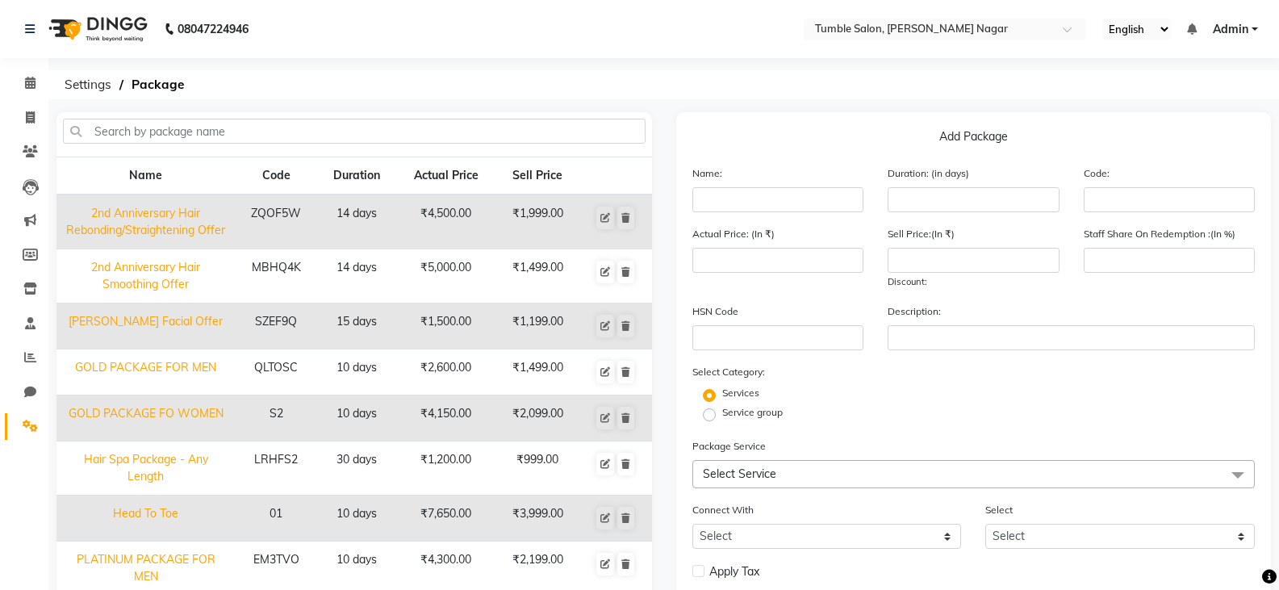
click at [1246, 35] on span "Admin" at bounding box center [1231, 29] width 36 height 17
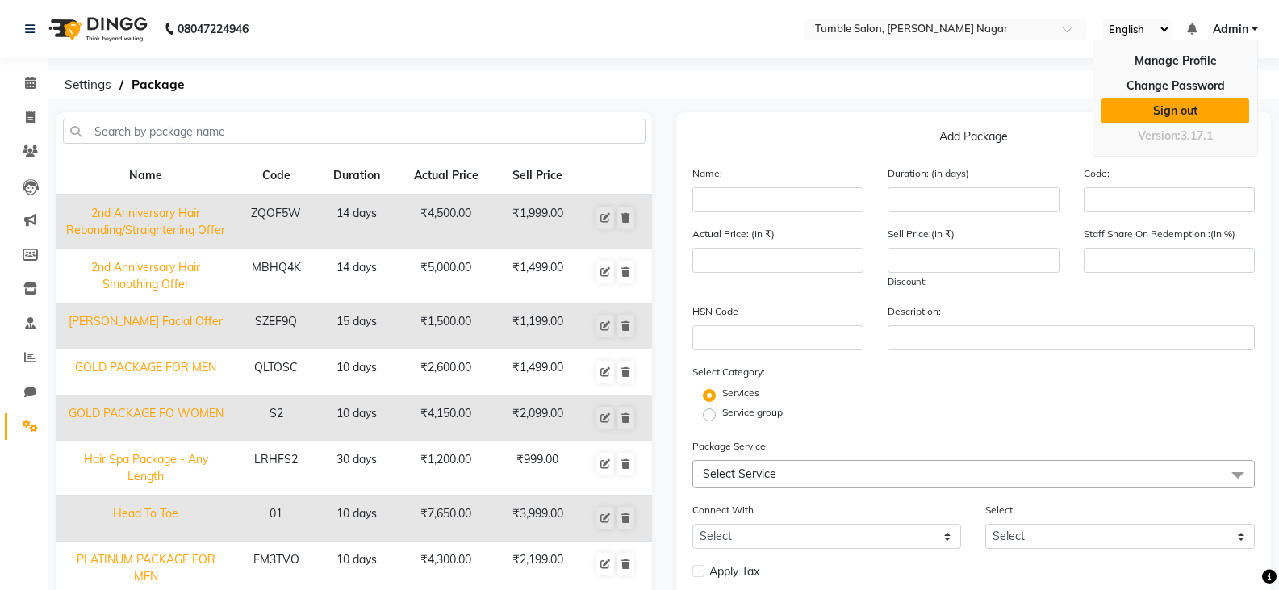
click at [1197, 118] on link "Sign out" at bounding box center [1176, 110] width 148 height 25
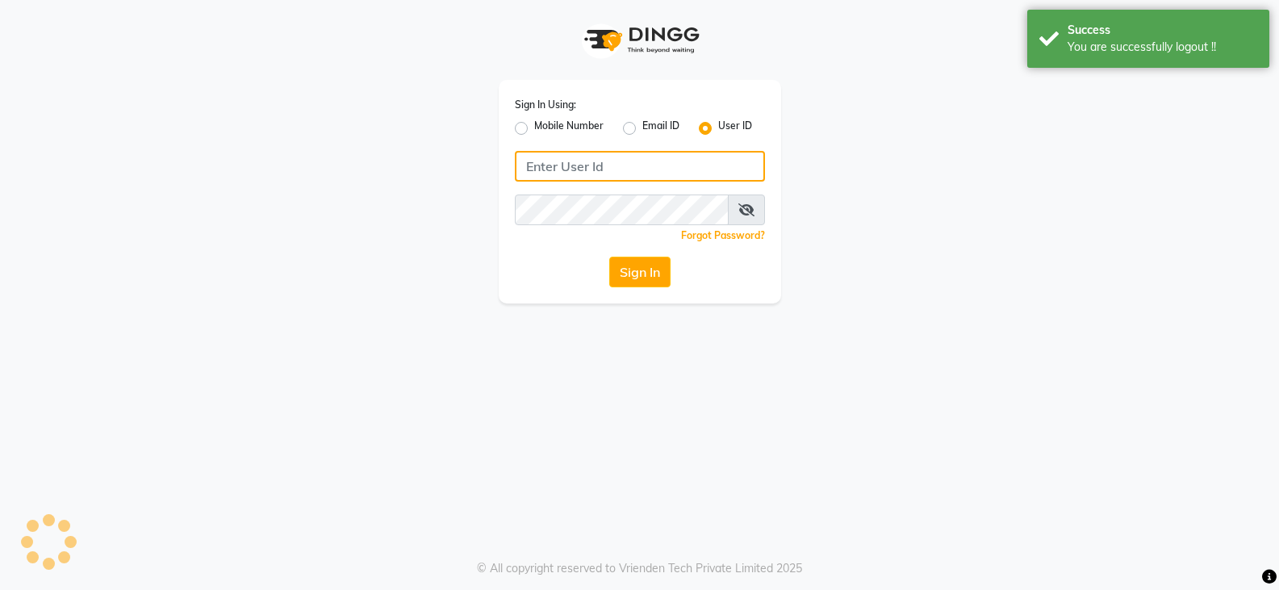
type input "tumblesalon"
